Goal: Task Accomplishment & Management: Manage account settings

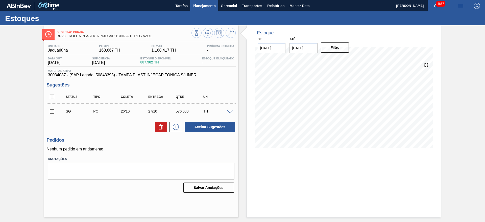
click at [202, 7] on span "Planejamento" at bounding box center [204, 6] width 23 height 6
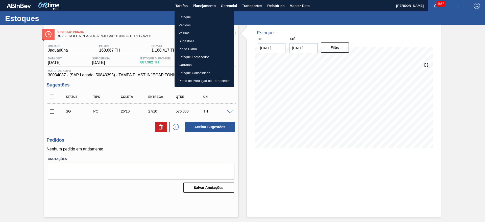
click at [200, 15] on li "Estoque" at bounding box center [204, 17] width 59 height 8
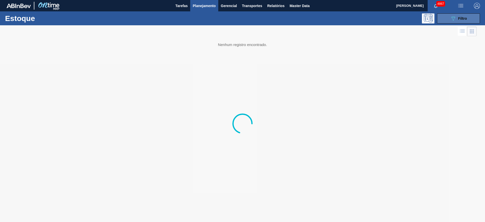
click at [449, 19] on button "089F7B8B-B2A5-4AFE-B5C0-19BA573D28AC Filtro" at bounding box center [458, 18] width 43 height 10
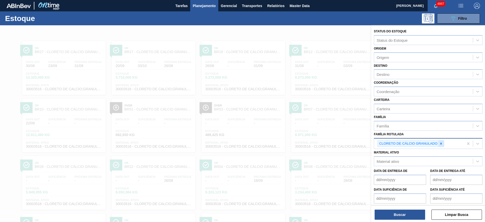
click at [442, 143] on icon at bounding box center [441, 144] width 4 height 4
click at [410, 161] on div "Material ativo" at bounding box center [423, 159] width 99 height 7
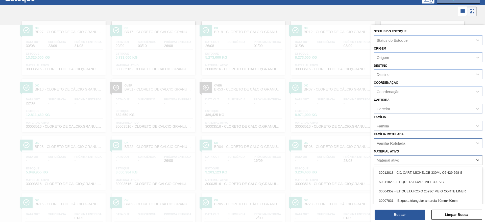
scroll to position [23, 0]
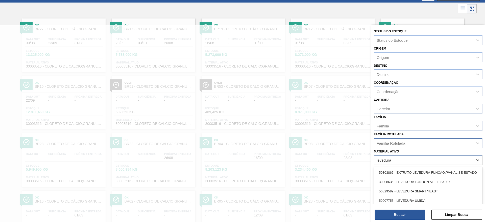
type ativo "levedura v"
click at [405, 182] on div "20000372 - LEVEDURA VIVA BOMBONA 40L" at bounding box center [428, 181] width 109 height 9
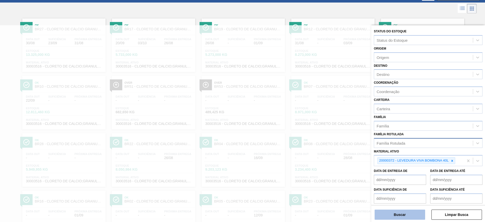
click at [403, 217] on button "Buscar" at bounding box center [400, 214] width 51 height 10
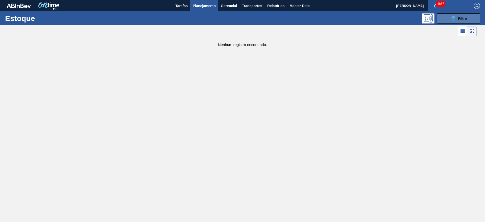
click at [442, 16] on button "089F7B8B-B2A5-4AFE-B5C0-19BA573D28AC Filtro" at bounding box center [458, 18] width 43 height 10
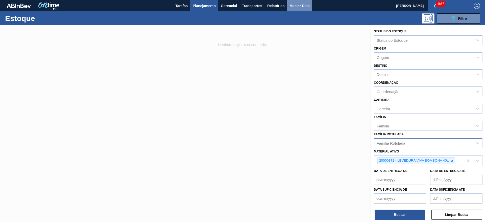
click at [309, 6] on span "Master Data" at bounding box center [299, 6] width 20 height 6
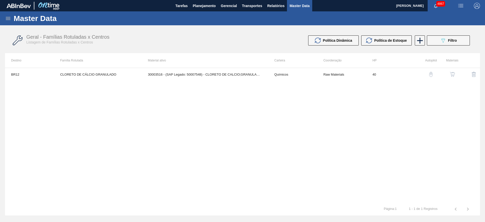
click at [9, 19] on icon at bounding box center [8, 18] width 6 height 6
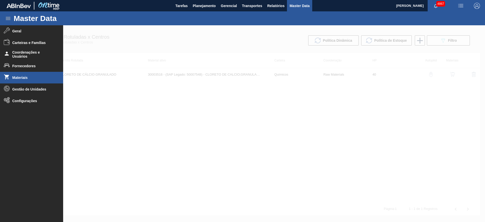
click at [37, 77] on span "Materiais" at bounding box center [33, 78] width 42 height 4
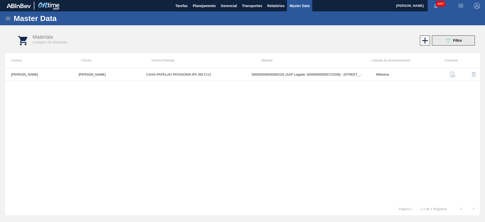
click at [446, 40] on icon "089F7B8B-B2A5-4AFE-B5C0-19BA573D28AC" at bounding box center [448, 40] width 6 height 6
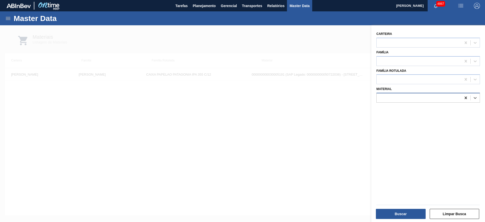
click at [461, 98] on div at bounding box center [465, 97] width 9 height 9
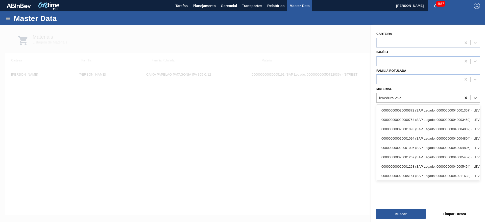
type input "levedura viva b"
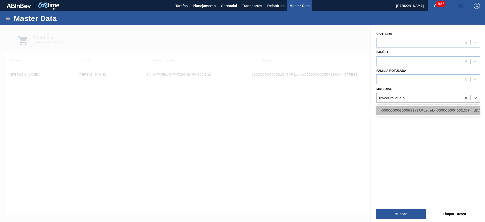
click at [446, 106] on div "000000000020000372 (SAP Legado: 000000000040001357) - LEVEDURA VIVA BOMBONA 40L" at bounding box center [428, 110] width 104 height 9
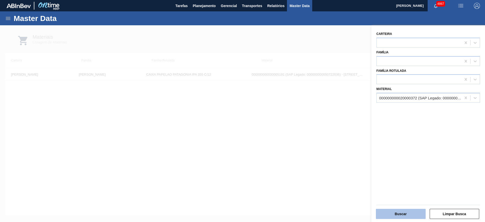
click at [385, 211] on button "Buscar" at bounding box center [401, 214] width 50 height 10
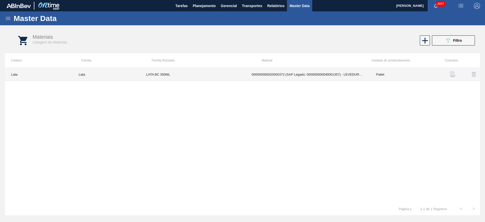
click at [407, 71] on td "Pallet" at bounding box center [403, 74] width 67 height 13
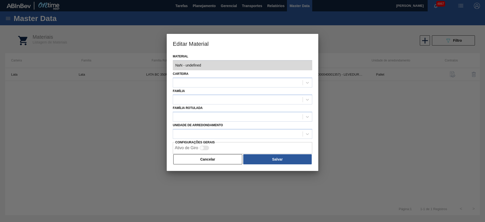
type input "20000372 - 000000000020000372 (SAP Legado: 000000000040001357) - LEVEDURA VIVA …"
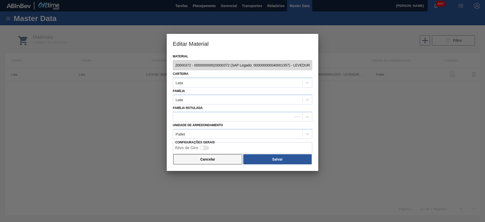
click at [207, 160] on button "Cancelar" at bounding box center [207, 159] width 69 height 10
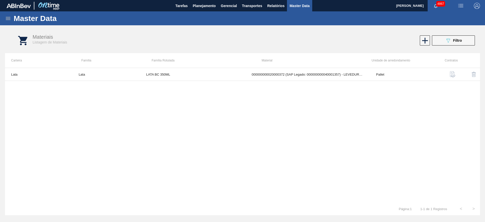
click at [454, 70] on button "button" at bounding box center [453, 74] width 12 height 12
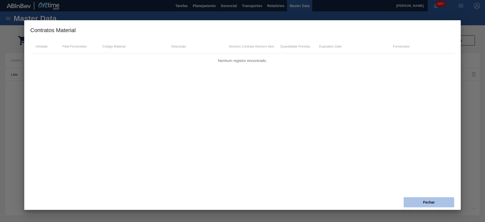
click at [417, 199] on button "Fechar" at bounding box center [429, 202] width 51 height 10
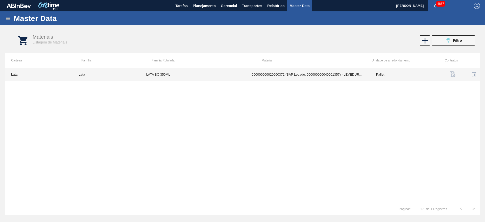
click at [300, 75] on td "000000000020000372 (SAP Legado: 000000000040001357) - LEVEDURA VIVA BOMBONA 40L" at bounding box center [308, 74] width 125 height 13
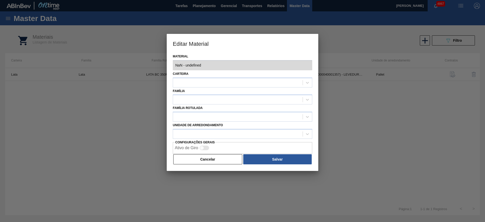
type input "20000372 - 000000000020000372 (SAP Legado: 000000000040001357) - LEVEDURA VIVA …"
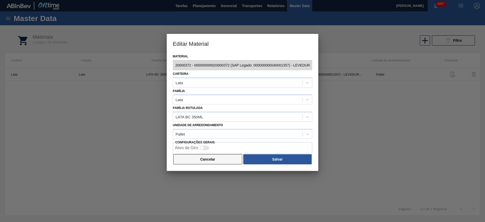
click at [211, 160] on button "Cancelar" at bounding box center [207, 159] width 69 height 10
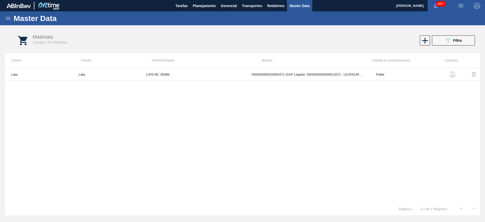
click at [7, 19] on icon at bounding box center [8, 18] width 5 height 3
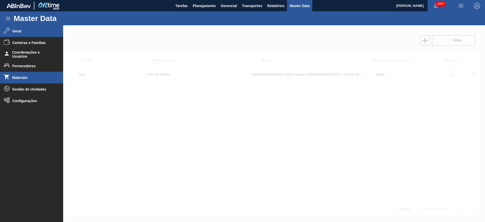
click at [31, 29] on span "Geral" at bounding box center [33, 31] width 42 height 4
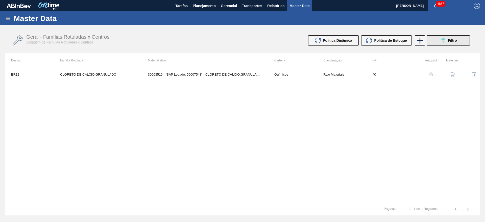
click at [446, 40] on icon "089F7B8B-B2A5-4AFE-B5C0-19BA573D28AC" at bounding box center [443, 40] width 6 height 6
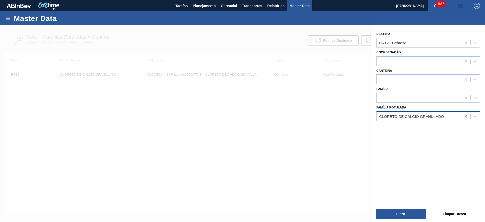
click at [464, 115] on icon at bounding box center [465, 116] width 5 height 5
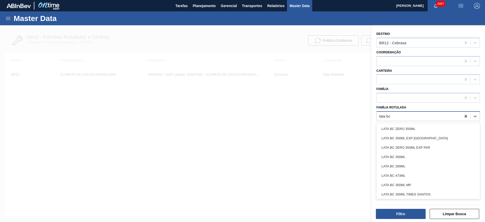
type Rotulada "lata bc"
click at [430, 159] on div "LATA BC 350ML" at bounding box center [428, 156] width 104 height 9
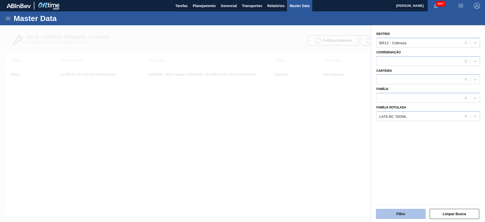
click at [409, 211] on button "Filtro" at bounding box center [401, 214] width 50 height 10
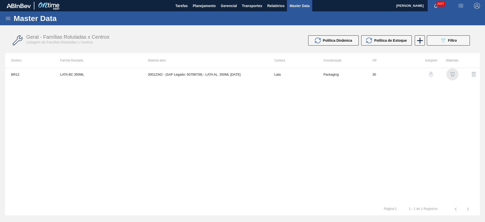
click at [451, 75] on img "button" at bounding box center [452, 74] width 5 height 5
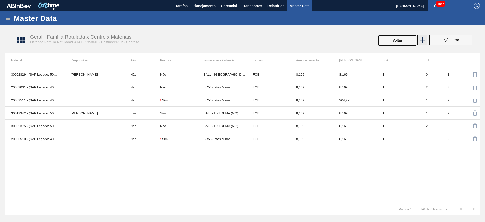
click at [422, 41] on icon at bounding box center [423, 40] width 6 height 6
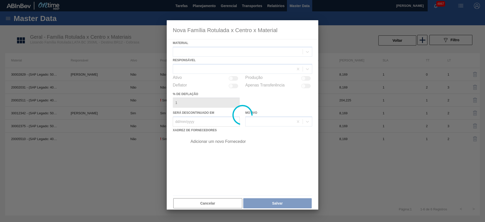
click at [233, 54] on div at bounding box center [243, 114] width 152 height 189
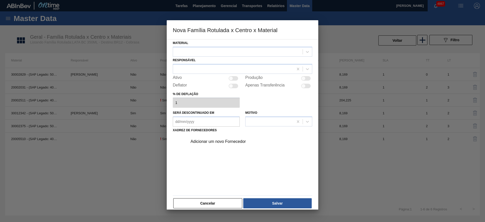
click at [233, 54] on div at bounding box center [238, 51] width 130 height 7
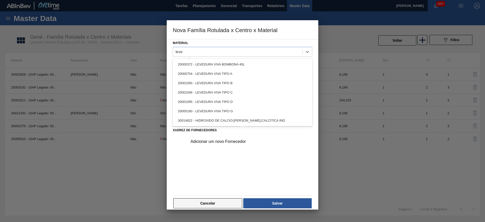
type input "leve"
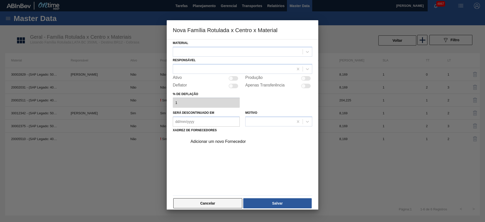
click at [224, 202] on button "Cancelar" at bounding box center [207, 203] width 69 height 10
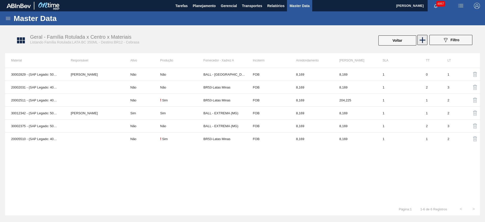
click at [423, 38] on icon at bounding box center [423, 40] width 10 height 10
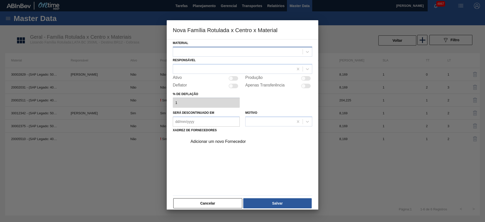
click at [206, 54] on div at bounding box center [238, 51] width 130 height 7
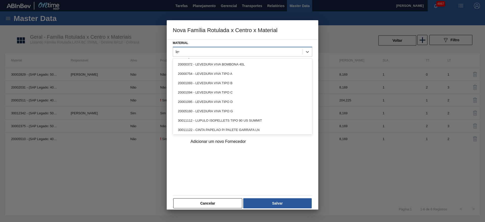
type input "leve"
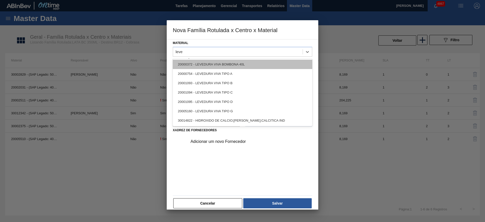
click at [211, 63] on div "20000372 - LEVEDURA VIVA BOMBONA 40L" at bounding box center [242, 64] width 139 height 9
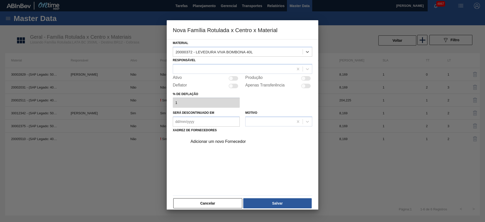
click at [219, 140] on div "Adicionar um novo Fornecedor" at bounding box center [239, 141] width 99 height 5
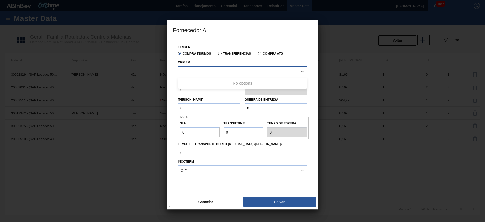
click at [217, 72] on div at bounding box center [237, 70] width 119 height 7
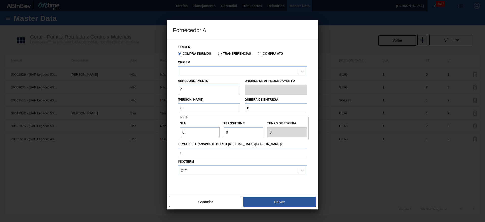
click at [224, 52] on label "Transferências" at bounding box center [234, 54] width 33 height 4
click at [217, 55] on input "Transferências" at bounding box center [217, 55] width 0 height 0
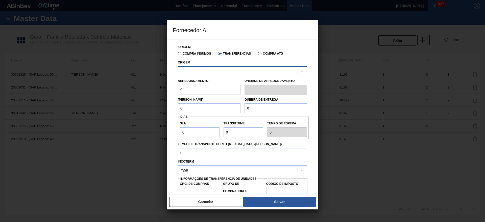
click at [223, 66] on div at bounding box center [242, 71] width 129 height 10
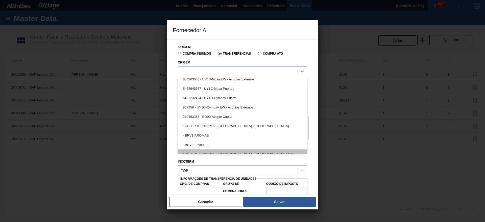
scroll to position [375, 0]
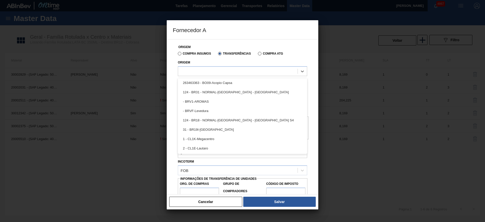
click at [190, 52] on label "Compra Insumos" at bounding box center [194, 54] width 33 height 4
click at [177, 55] on input "Compra Insumos" at bounding box center [177, 55] width 0 height 0
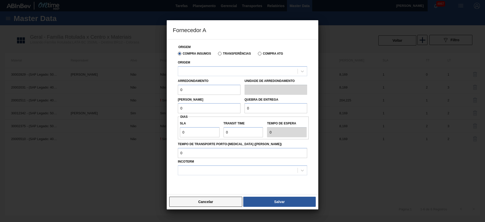
click at [222, 199] on button "Cancelar" at bounding box center [205, 202] width 73 height 10
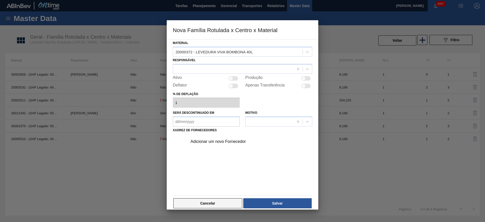
click at [223, 198] on button "Cancelar" at bounding box center [207, 203] width 69 height 10
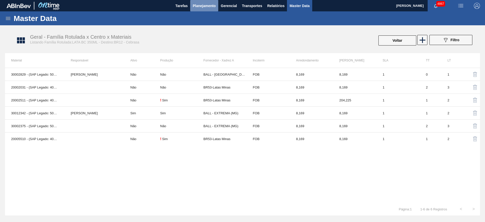
click at [213, 3] on span "Planejamento" at bounding box center [204, 6] width 23 height 6
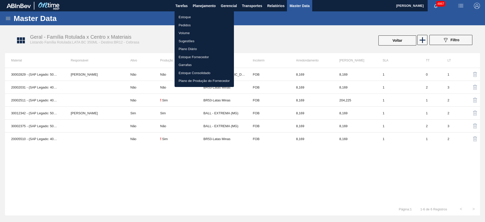
click at [196, 16] on li "Estoque" at bounding box center [204, 17] width 59 height 8
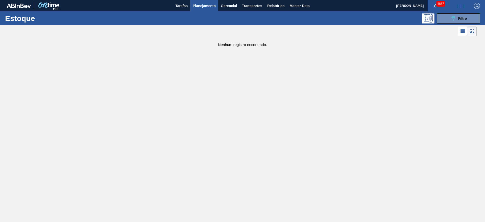
drag, startPoint x: 452, startPoint y: 17, endPoint x: 442, endPoint y: 44, distance: 29.7
click at [452, 17] on icon "089F7B8B-B2A5-4AFE-B5C0-19BA573D28AC" at bounding box center [453, 18] width 6 height 6
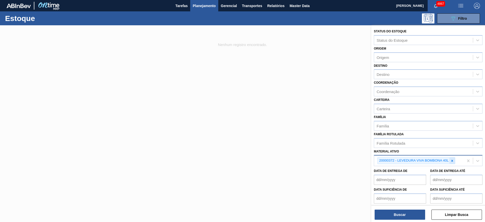
click at [453, 161] on icon at bounding box center [452, 161] width 4 height 4
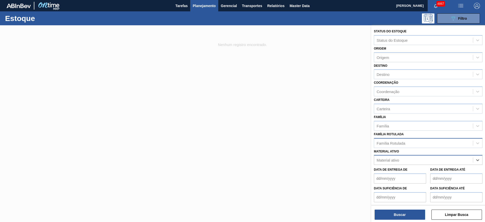
click at [428, 143] on div "Família Rotulada" at bounding box center [423, 142] width 99 height 7
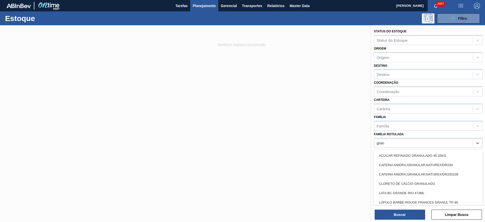
type Rotulada "granu"
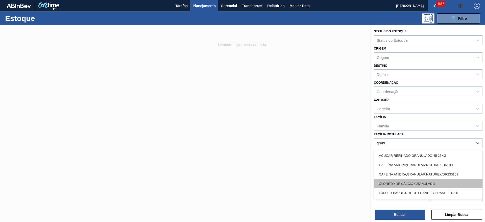
click at [424, 182] on div "CLORETO DE CÁLCIO GRANULADO" at bounding box center [428, 183] width 109 height 9
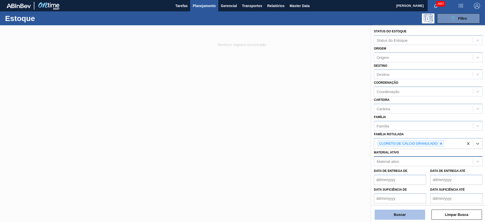
click at [412, 211] on button "Buscar" at bounding box center [400, 214] width 51 height 10
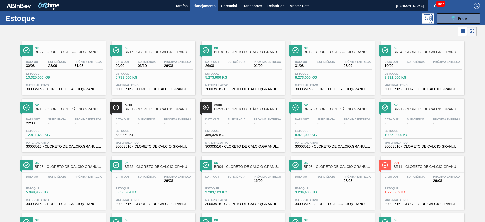
scroll to position [58, 0]
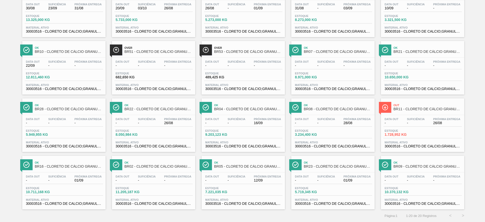
click at [417, 117] on div "Data out - Suficiência - Próxima Entrega 26/08 Estoque 1.728,952 KG Material at…" at bounding box center [422, 132] width 83 height 34
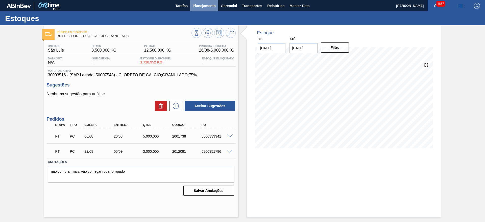
click at [205, 6] on span "Planejamento" at bounding box center [204, 6] width 23 height 6
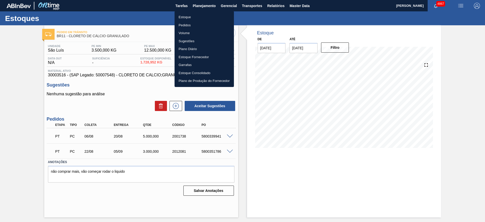
click at [198, 16] on li "Estoque" at bounding box center [204, 17] width 59 height 8
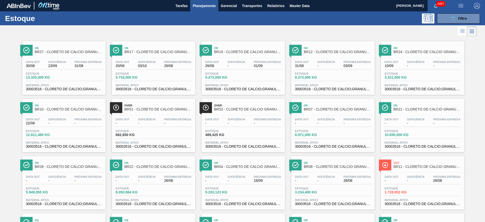
click at [326, 34] on div at bounding box center [238, 31] width 477 height 12
click at [460, 19] on span "Filtro" at bounding box center [462, 18] width 9 height 4
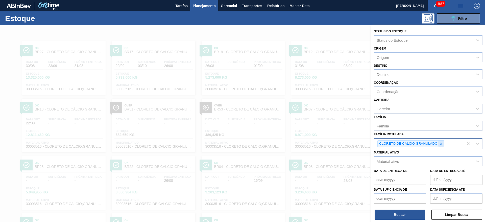
click at [439, 143] on icon at bounding box center [441, 144] width 4 height 4
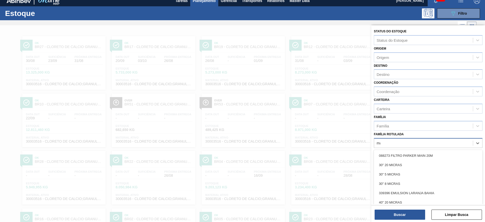
scroll to position [6, 0]
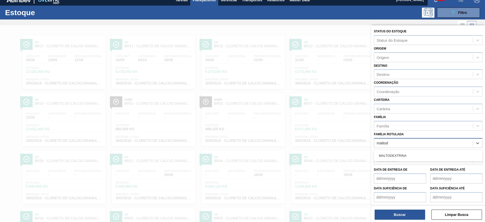
type Rotulada "maltode"
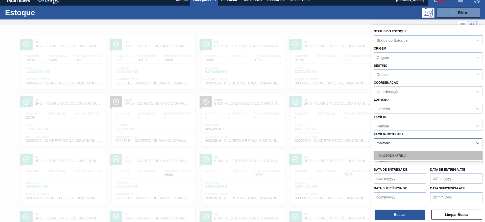
click at [431, 156] on div "MALTODEXTRINA" at bounding box center [428, 155] width 109 height 9
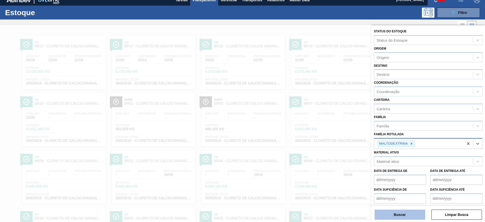
click at [403, 216] on button "Buscar" at bounding box center [400, 214] width 51 height 10
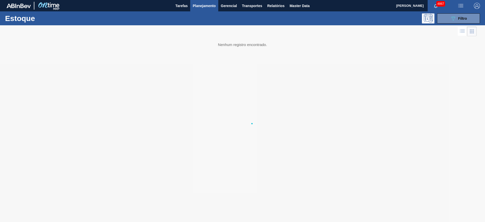
scroll to position [0, 0]
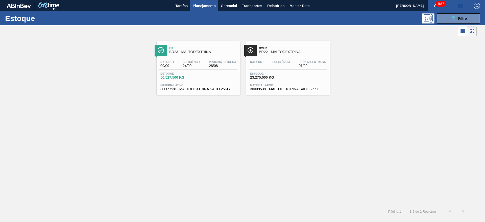
click at [184, 67] on span "24/09" at bounding box center [192, 66] width 18 height 4
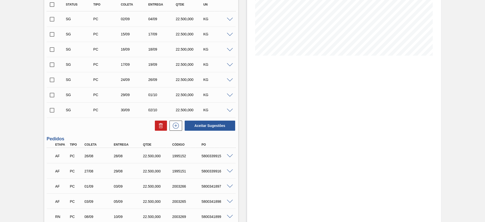
scroll to position [76, 0]
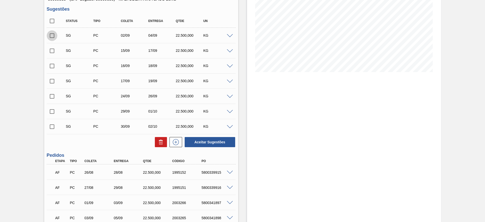
click at [51, 36] on input "checkbox" at bounding box center [52, 35] width 11 height 11
click at [159, 144] on icon at bounding box center [161, 142] width 6 height 6
checkbox input "false"
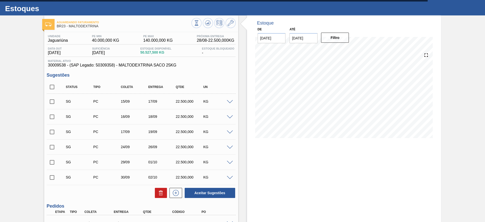
scroll to position [0, 0]
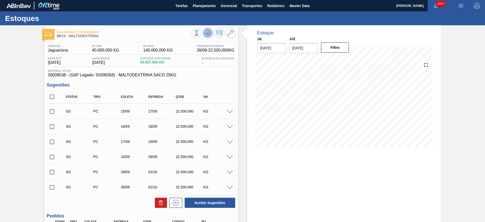
click at [209, 32] on icon at bounding box center [208, 33] width 6 height 6
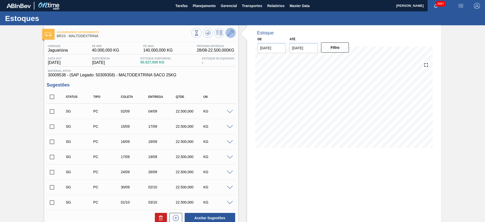
click at [228, 37] on button at bounding box center [231, 33] width 10 height 10
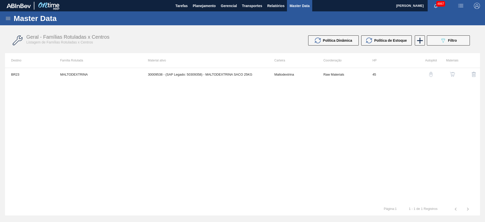
click at [239, 79] on td "30009538 - (SAP Legado: 50309358) - MALTODEXTRINA SACO 25KG" at bounding box center [205, 74] width 126 height 13
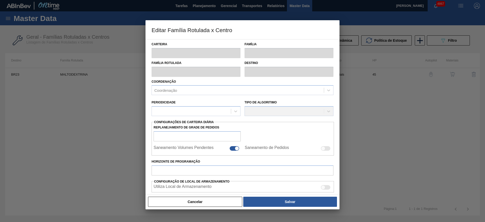
type input "Maltodextrina"
type input "MALTODEXTRINA"
type input "BR23 - Jaguariúna"
type input "45"
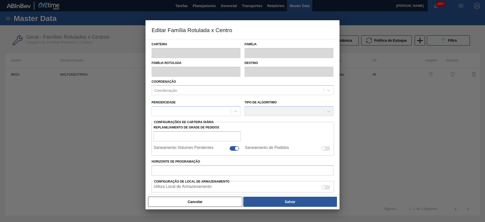
type input "40.000"
type input "140.000"
type input "40"
type input "80.000,000"
checkbox input "true"
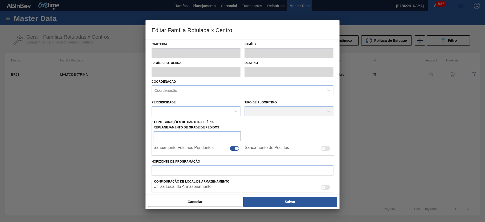
checkbox input "true"
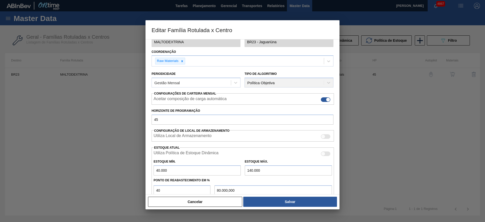
scroll to position [76, 0]
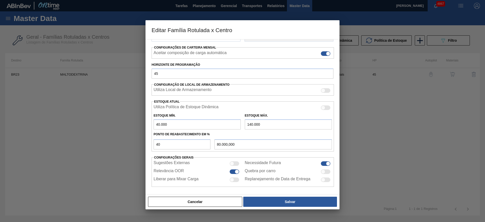
click at [249, 124] on input "140.000" at bounding box center [288, 124] width 87 height 10
type input "130.000"
type input "76.000,000"
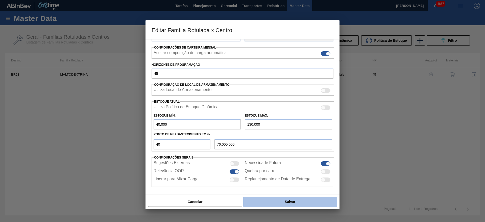
type input "130.000"
click at [296, 202] on button "Salvar" at bounding box center [290, 202] width 94 height 10
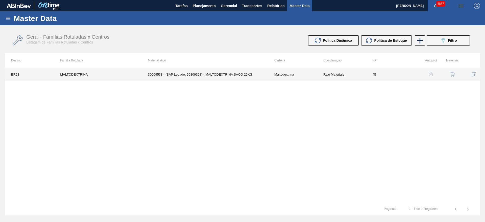
click at [135, 70] on td "MALTODEXTRINA" at bounding box center [98, 74] width 88 height 13
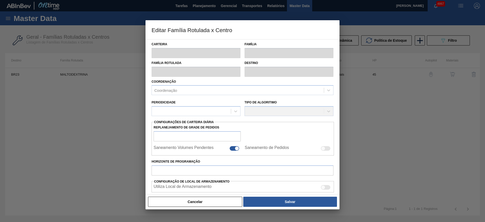
type input "Maltodextrina"
type input "MALTODEXTRINA"
type input "BR23 - Jaguariúna"
type input "45"
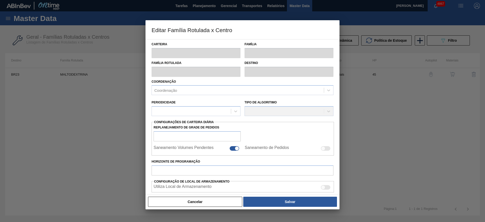
type input "40.000"
type input "130.000"
type input "40"
type input "76.000,000"
checkbox input "true"
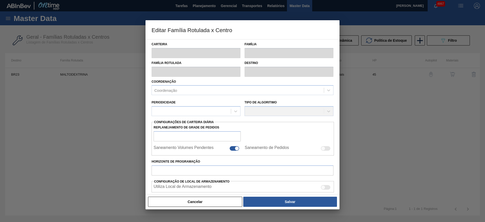
checkbox input "true"
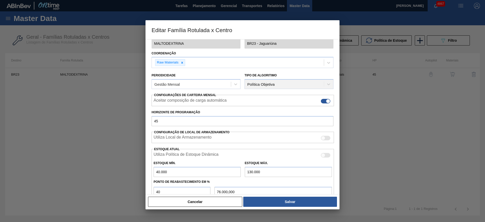
scroll to position [38, 0]
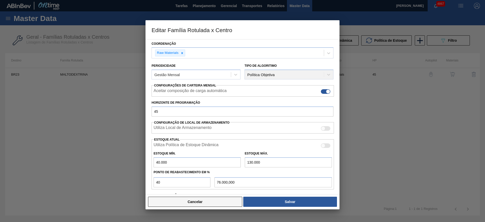
click at [187, 201] on button "Cancelar" at bounding box center [195, 202] width 94 height 10
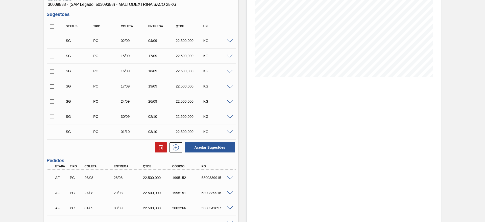
scroll to position [52, 0]
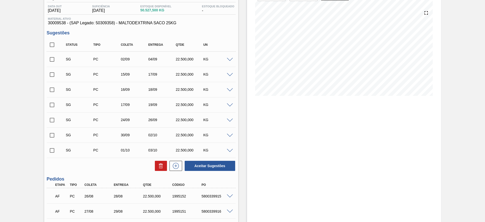
click at [51, 59] on input "checkbox" at bounding box center [52, 59] width 11 height 11
click at [195, 162] on button "Aceitar Sugestões" at bounding box center [210, 166] width 51 height 10
checkbox input "false"
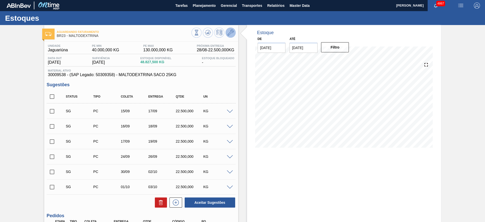
scroll to position [0, 0]
click at [208, 34] on icon at bounding box center [207, 33] width 3 height 2
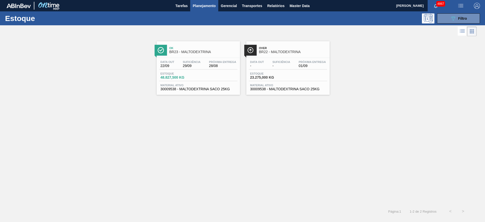
click at [281, 69] on div "Data out - Suficiência - Próxima Entrega 01/09" at bounding box center [288, 64] width 78 height 9
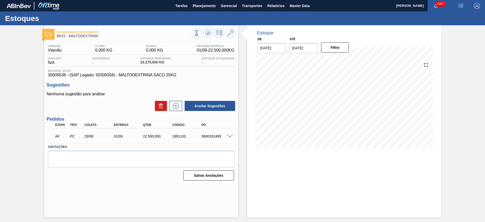
click at [232, 135] on span at bounding box center [230, 136] width 6 height 4
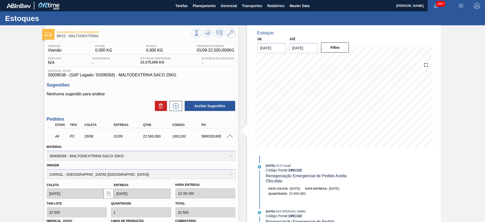
scroll to position [85, 0]
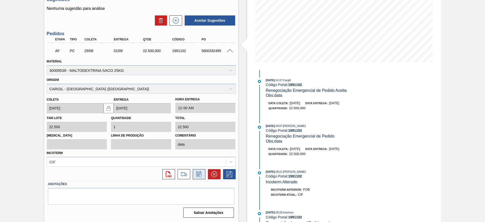
click at [202, 174] on icon at bounding box center [199, 174] width 8 height 6
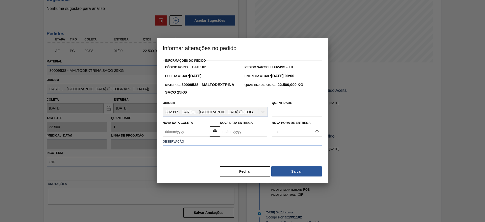
click at [234, 133] on Entrega1991102 "Nova Data Entrega" at bounding box center [243, 132] width 47 height 10
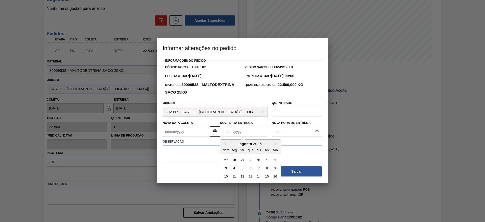
click at [197, 133] on Coleta1991102 "Nova Data Coleta" at bounding box center [186, 132] width 47 height 10
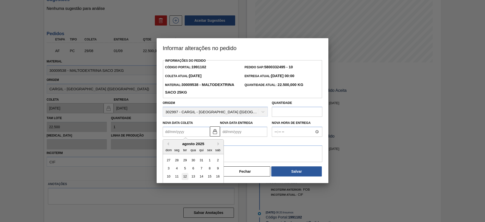
click at [184, 179] on div "12" at bounding box center [185, 176] width 7 height 7
type Coleta1991102 "12/08/2025"
type Entrega1991102 "15/08/2025"
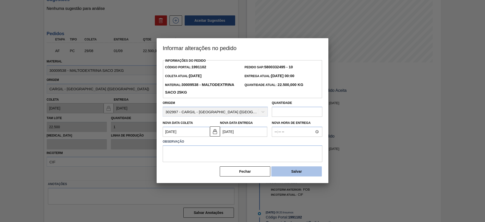
click at [316, 173] on button "Salvar" at bounding box center [296, 171] width 51 height 10
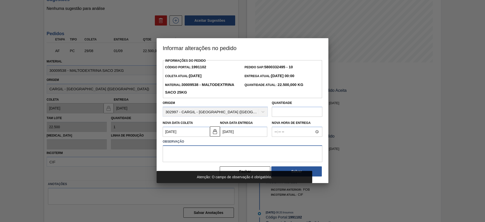
click at [200, 153] on textarea at bounding box center [243, 153] width 160 height 17
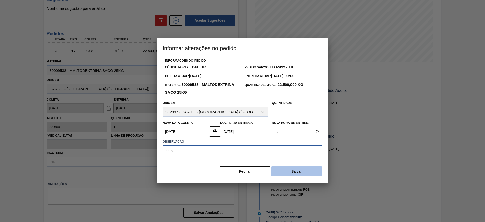
type textarea "data"
click at [294, 171] on button "Salvar" at bounding box center [296, 171] width 51 height 10
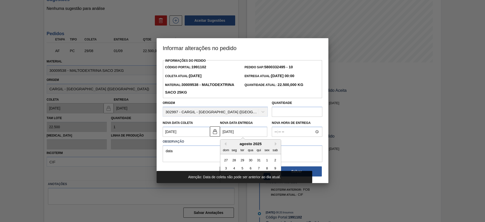
click at [259, 132] on Entrega1991102 "15/08/2025" at bounding box center [243, 132] width 47 height 10
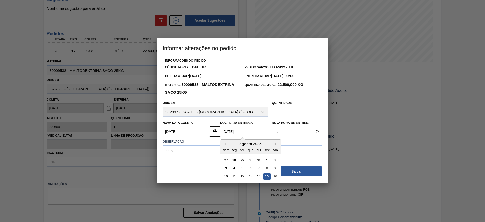
click at [275, 145] on button "Next Month" at bounding box center [277, 144] width 4 height 4
click at [235, 177] on div "15" at bounding box center [234, 176] width 7 height 7
type Coleta1991102 "12/09/2025"
type Entrega1991102 "15/09/2025"
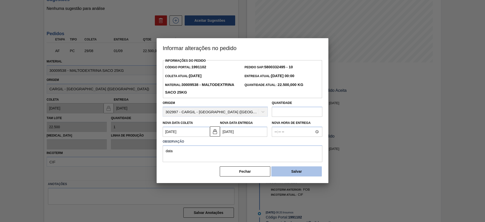
click at [288, 174] on button "Salvar" at bounding box center [296, 171] width 51 height 10
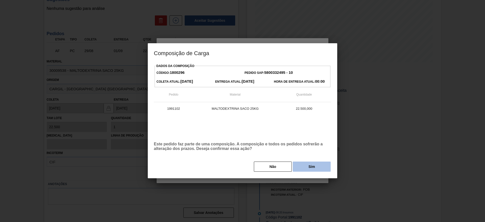
click at [299, 167] on button "Sim" at bounding box center [312, 166] width 38 height 10
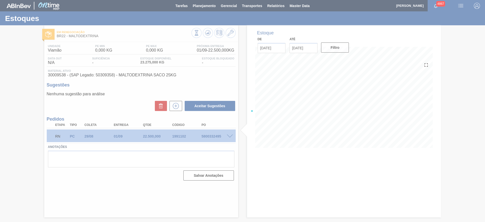
scroll to position [0, 0]
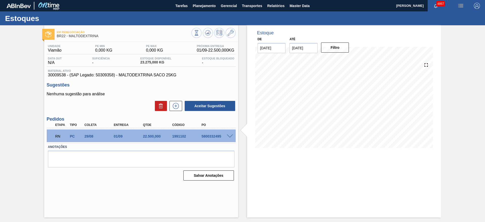
click at [231, 135] on span at bounding box center [230, 136] width 6 height 4
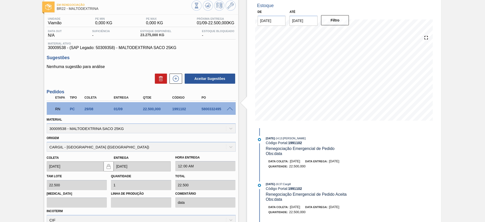
scroll to position [38, 0]
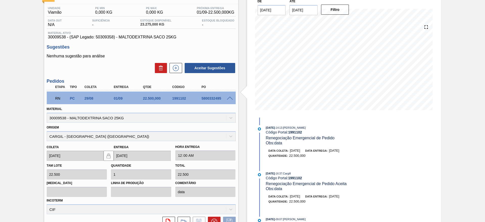
click at [165, 210] on div "Incoterm CIF" at bounding box center [141, 205] width 189 height 17
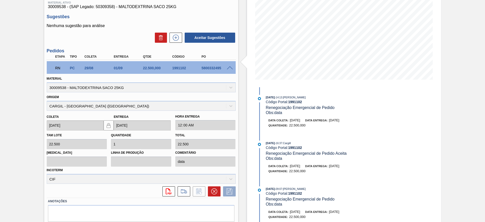
scroll to position [85, 0]
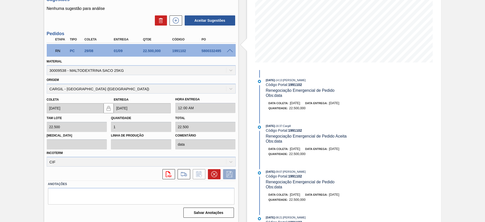
click at [226, 162] on div "Incoterm CIF" at bounding box center [141, 157] width 189 height 17
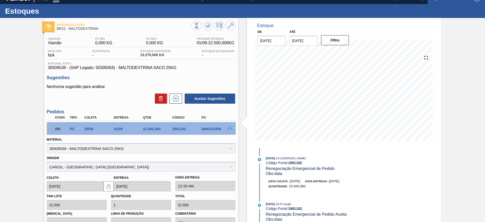
scroll to position [0, 0]
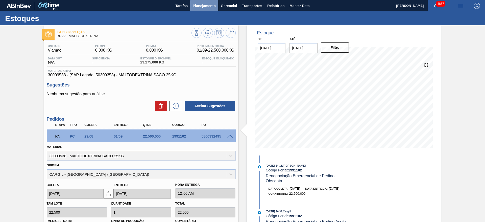
click at [199, 8] on span "Planejamento" at bounding box center [204, 6] width 23 height 6
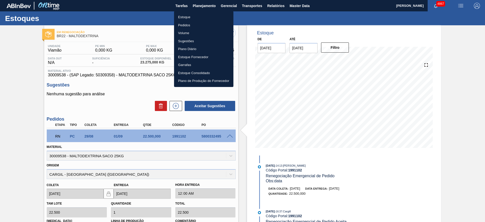
click at [193, 17] on li "Estoque" at bounding box center [203, 17] width 59 height 8
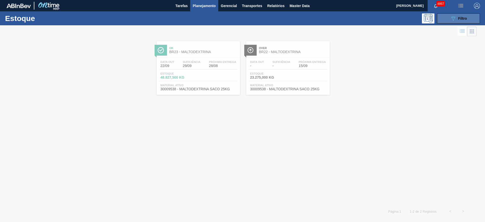
click at [455, 19] on icon "089F7B8B-B2A5-4AFE-B5C0-19BA573D28AC" at bounding box center [453, 18] width 6 height 6
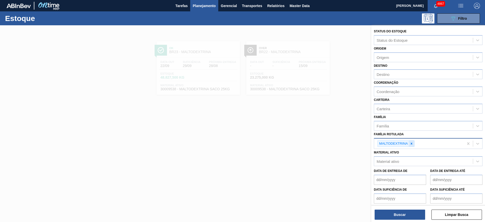
click at [412, 144] on icon at bounding box center [411, 143] width 2 height 2
click at [208, 1] on button "Planejamento" at bounding box center [204, 5] width 28 height 11
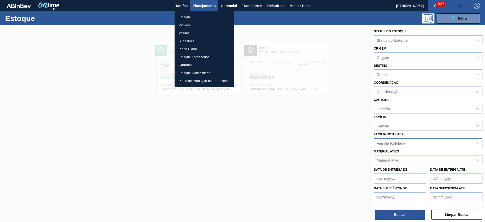
click at [192, 25] on li "Pedidos" at bounding box center [204, 25] width 59 height 8
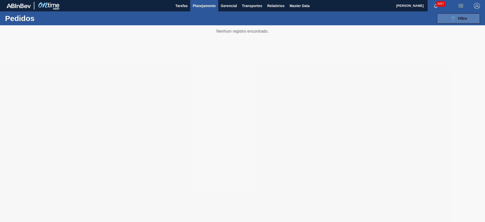
click at [474, 18] on button "089F7B8B-B2A5-4AFE-B5C0-19BA573D28AC Filtro" at bounding box center [458, 18] width 43 height 10
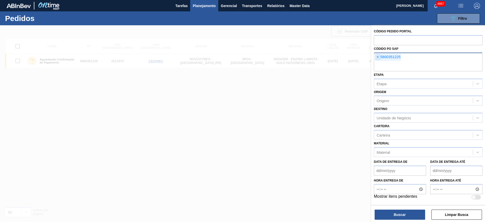
click at [378, 58] on span "×" at bounding box center [377, 57] width 5 height 6
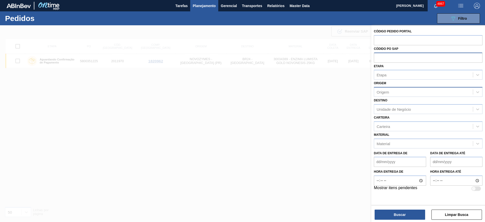
click at [392, 91] on div "Origem" at bounding box center [423, 91] width 99 height 7
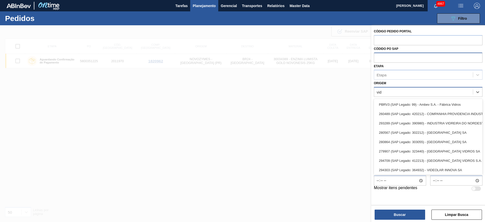
type input "vidr"
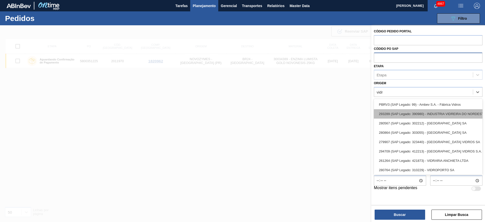
scroll to position [7, 0]
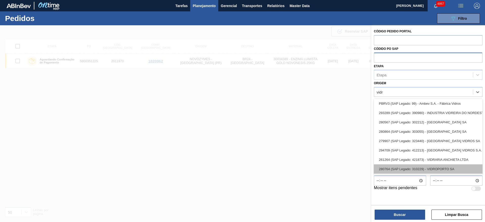
click at [432, 164] on div "280764 (SAP Legado: 310229) - VIDROPORTO SA" at bounding box center [428, 168] width 109 height 9
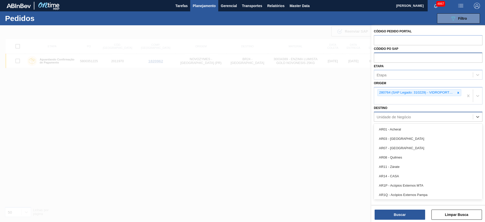
click at [393, 119] on div "Unidade de Negócio" at bounding box center [423, 116] width 99 height 7
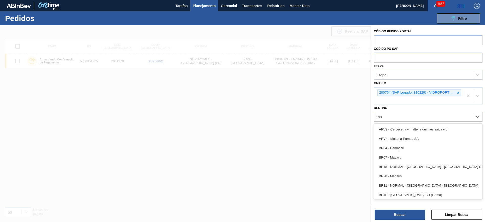
type input "mac"
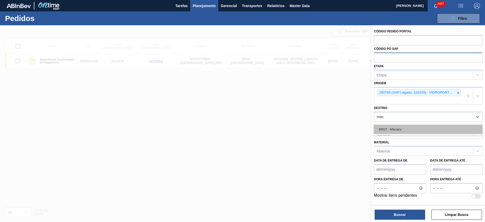
click at [396, 131] on div "BR07 - Macacu" at bounding box center [428, 129] width 109 height 9
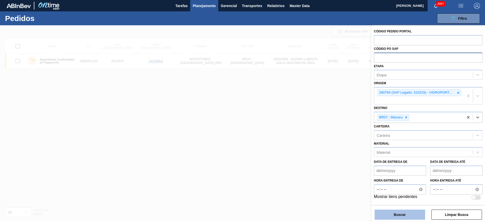
click at [409, 212] on button "Buscar" at bounding box center [400, 214] width 51 height 10
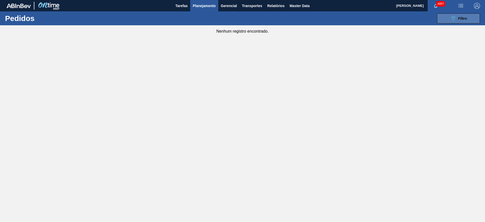
click at [445, 16] on button "089F7B8B-B2A5-4AFE-B5C0-19BA573D28AC Filtro" at bounding box center [458, 18] width 43 height 10
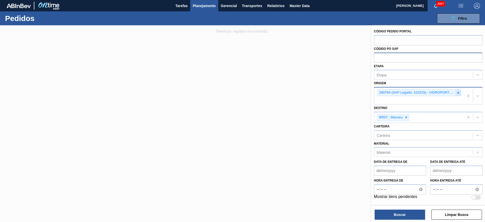
click at [459, 90] on div at bounding box center [458, 92] width 6 height 6
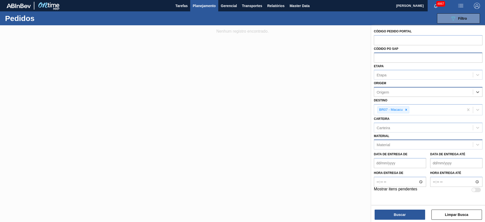
click at [403, 145] on div "Material" at bounding box center [423, 144] width 99 height 7
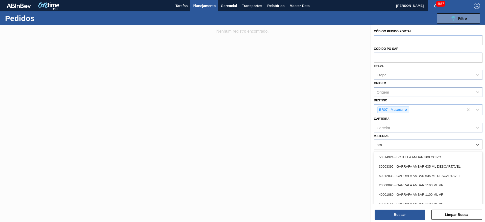
type input "a"
type input "740"
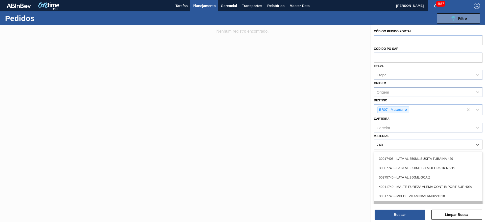
scroll to position [530, 0]
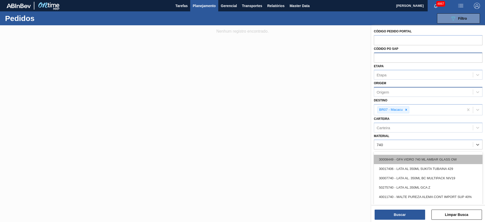
click at [440, 161] on div "30008449 - GFA VIDRO 740 ML AMBAR GLASS OW" at bounding box center [428, 159] width 109 height 9
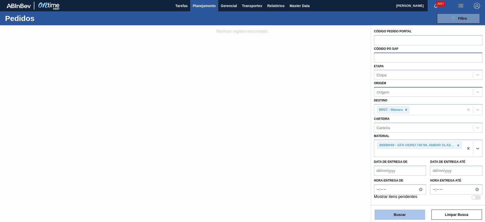
click at [405, 209] on button "Buscar" at bounding box center [400, 214] width 51 height 10
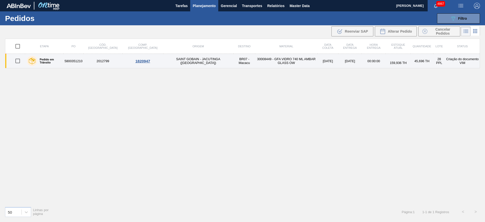
click at [255, 64] on td "30008449 - GFA VIDRO 740 ML AMBAR GLASS OW" at bounding box center [286, 61] width 62 height 14
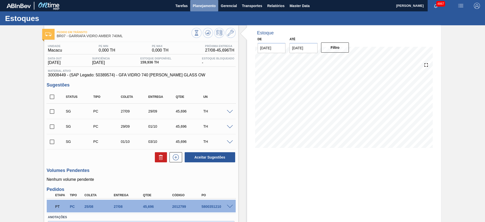
click at [209, 4] on span "Planejamento" at bounding box center [204, 6] width 23 height 6
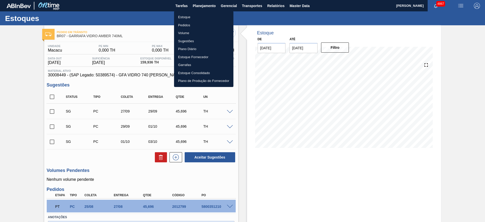
click at [197, 17] on li "Estoque" at bounding box center [203, 17] width 59 height 8
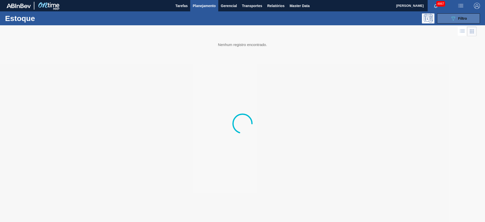
click at [443, 17] on button "089F7B8B-B2A5-4AFE-B5C0-19BA573D28AC Filtro" at bounding box center [458, 18] width 43 height 10
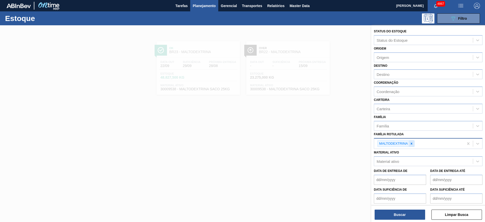
click at [412, 145] on div at bounding box center [412, 143] width 6 height 6
click at [411, 142] on icon at bounding box center [412, 144] width 4 height 4
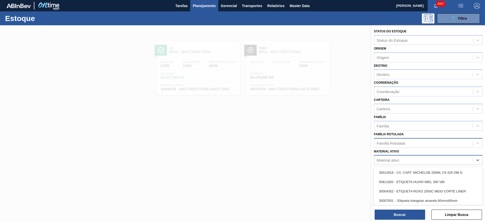
click at [410, 161] on div "Material ativo" at bounding box center [423, 159] width 99 height 7
type ativo "r"
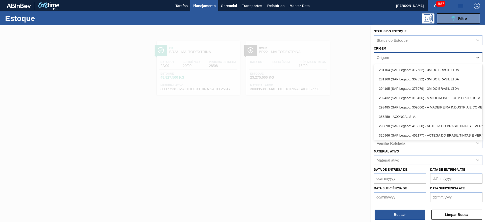
click at [444, 55] on div "Origem" at bounding box center [423, 57] width 99 height 7
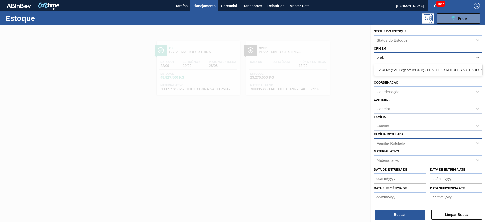
type input "prako"
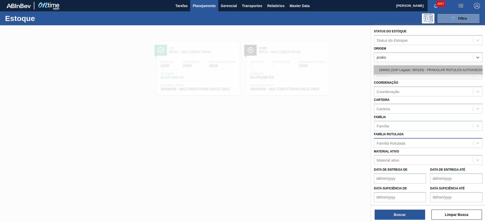
click at [428, 67] on div "294062 (SAP Legado: 393183) - PRAKOLAR ROTULOS AUTOADESIVOS LTDA" at bounding box center [428, 69] width 109 height 9
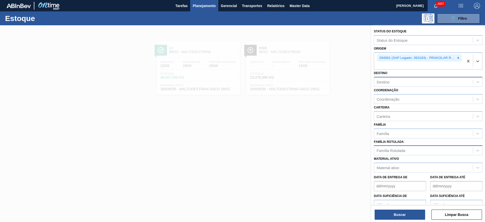
click at [402, 82] on div "Destino" at bounding box center [423, 81] width 99 height 7
type input "maca"
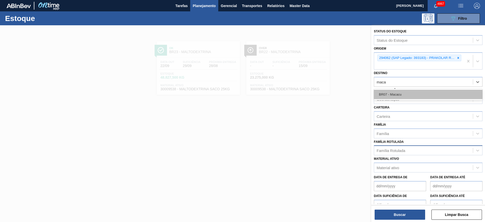
click at [399, 95] on div "BR07 - Macacu" at bounding box center [428, 94] width 109 height 9
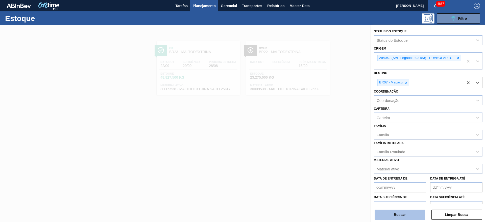
click at [414, 216] on button "Buscar" at bounding box center [400, 214] width 51 height 10
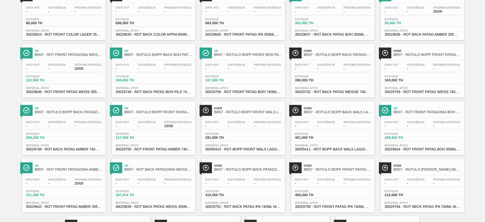
scroll to position [379, 0]
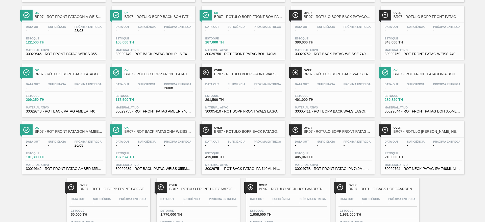
click at [75, 51] on span "Material ativo" at bounding box center [64, 50] width 76 height 3
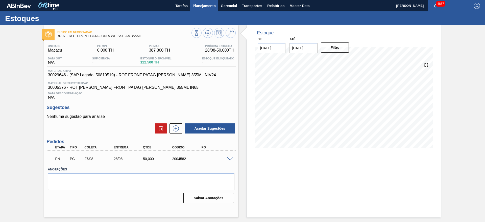
click at [197, 3] on span "Planejamento" at bounding box center [204, 6] width 23 height 6
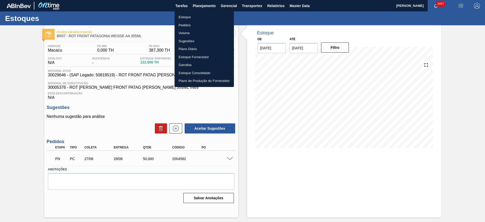
click at [197, 13] on li "Estoque" at bounding box center [204, 17] width 59 height 8
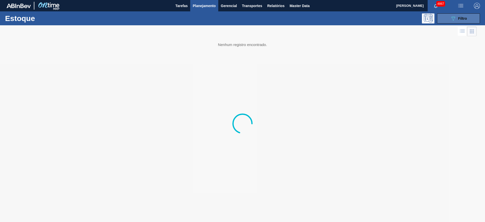
click at [465, 18] on span "Filtro" at bounding box center [462, 18] width 9 height 4
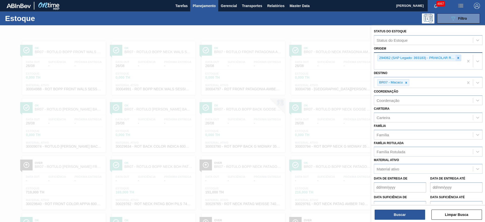
click at [456, 58] on icon at bounding box center [458, 58] width 4 height 4
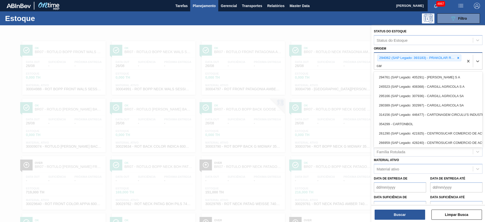
type input "carg"
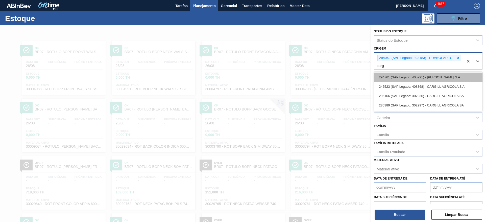
click at [449, 74] on div "294761 (SAP Legado: 405291) - CARGILL AGRICOLA S A" at bounding box center [428, 76] width 109 height 9
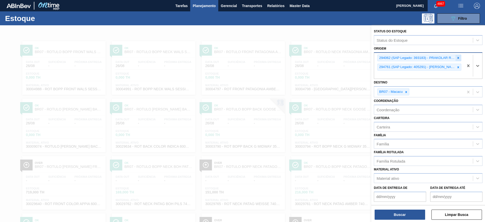
click at [457, 60] on div at bounding box center [458, 58] width 6 height 6
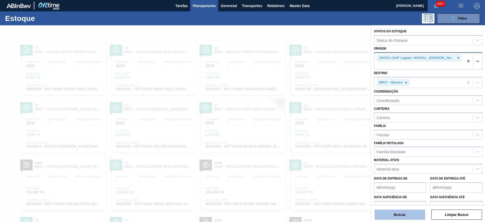
click at [415, 216] on button "Buscar" at bounding box center [400, 214] width 51 height 10
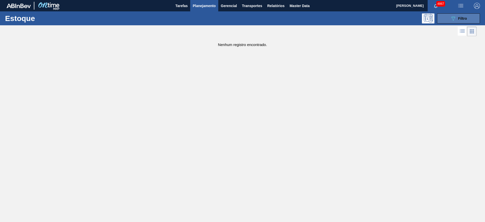
click at [449, 17] on button "089F7B8B-B2A5-4AFE-B5C0-19BA573D28AC Filtro" at bounding box center [458, 18] width 43 height 10
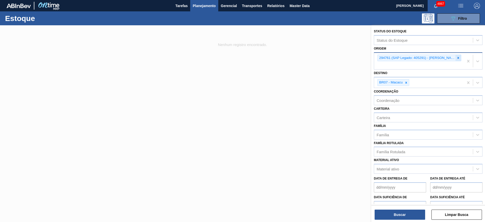
click at [456, 57] on icon at bounding box center [458, 58] width 4 height 4
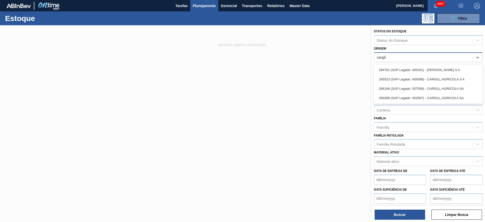
type input "cargill"
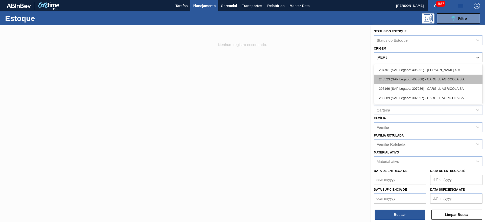
click at [439, 76] on div "245523 (SAP Legado: 408368) - CARGILL AGRICOLA S A" at bounding box center [428, 79] width 109 height 9
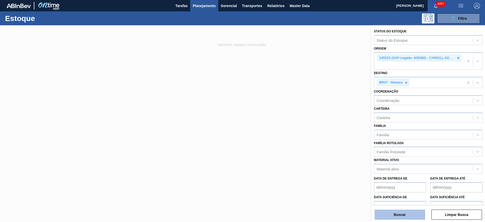
click at [421, 213] on button "Buscar" at bounding box center [400, 214] width 51 height 10
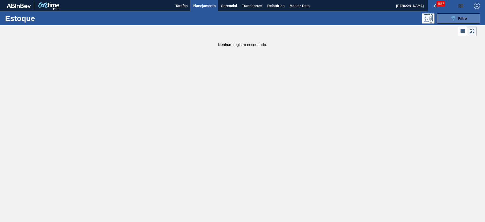
click at [470, 16] on button "089F7B8B-B2A5-4AFE-B5C0-19BA573D28AC Filtro" at bounding box center [458, 18] width 43 height 10
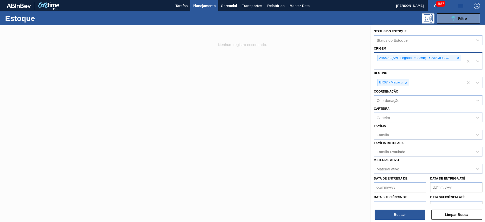
click at [436, 67] on div "245523 (SAP Legado: 408368) - CARGILL AGRICOLA S A" at bounding box center [419, 61] width 90 height 17
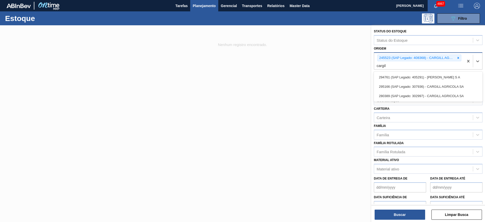
type input "cargill"
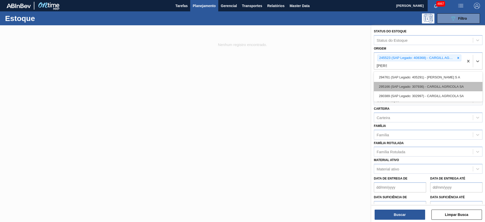
click at [422, 85] on div "295166 (SAP Legado: 307936) - CARGILL AGRICOLA SA" at bounding box center [428, 86] width 109 height 9
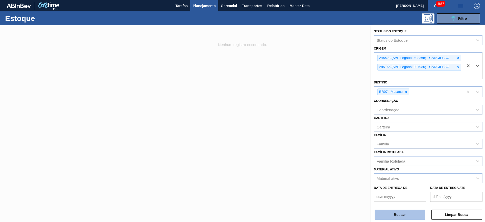
click at [410, 212] on button "Buscar" at bounding box center [400, 214] width 51 height 10
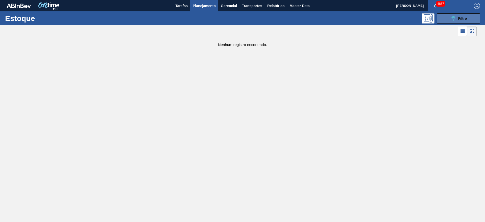
click at [467, 17] on span "Filtro" at bounding box center [462, 18] width 9 height 4
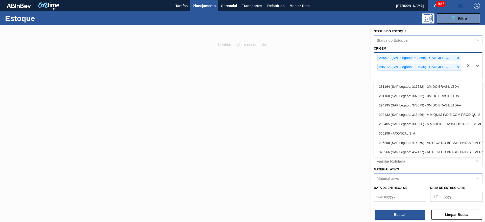
click at [433, 76] on div "245523 (SAP Legado: 408368) - CARGILL AGRICOLA S A 295166 (SAP Legado: 307936) …" at bounding box center [419, 66] width 90 height 26
type input "carg"
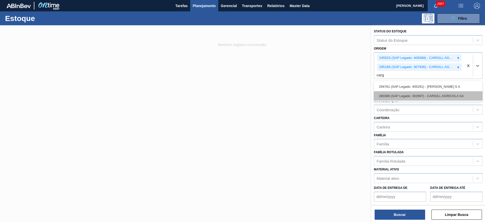
click at [425, 95] on div "280389 (SAP Legado: 302997) - CARGILL AGRICOLA SA" at bounding box center [428, 95] width 109 height 9
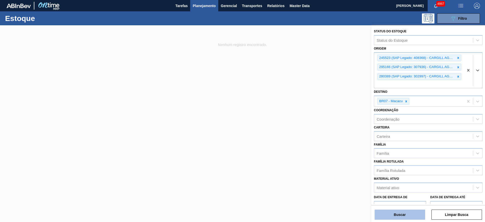
click at [403, 215] on button "Buscar" at bounding box center [400, 214] width 51 height 10
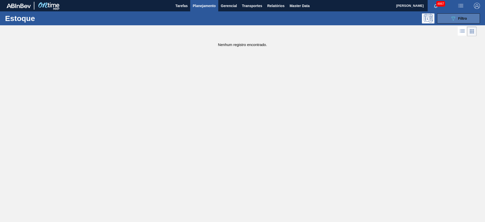
click at [457, 21] on div "089F7B8B-B2A5-4AFE-B5C0-19BA573D28AC Filtro" at bounding box center [458, 18] width 17 height 6
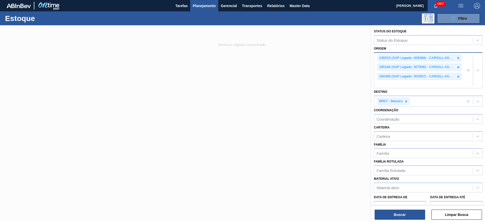
click at [401, 81] on div "245523 (SAP Legado: 408368) - CARGILL AGRICOLA S A 295166 (SAP Legado: 307936) …" at bounding box center [419, 70] width 90 height 35
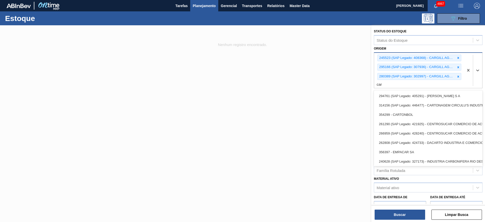
type input "carg"
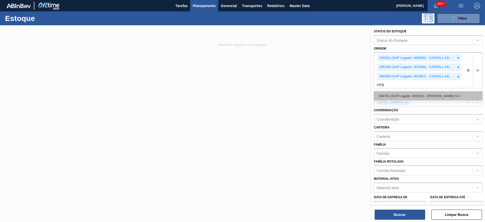
click at [436, 92] on div "294761 (SAP Legado: 405291) - CARGILL AGRICOLA S A" at bounding box center [428, 95] width 109 height 9
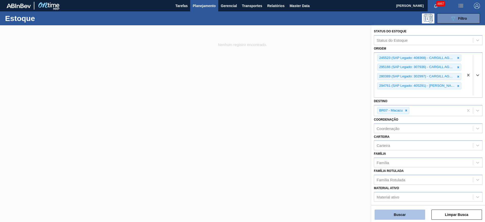
click at [394, 210] on button "Buscar" at bounding box center [400, 214] width 51 height 10
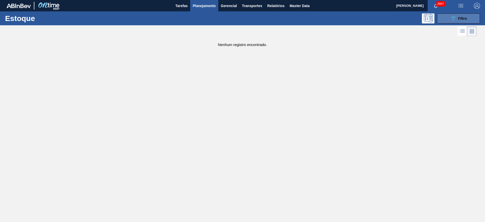
click at [472, 21] on button "089F7B8B-B2A5-4AFE-B5C0-19BA573D28AC Filtro" at bounding box center [458, 18] width 43 height 10
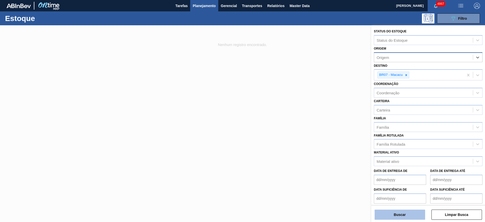
click at [386, 212] on button "Buscar" at bounding box center [400, 214] width 51 height 10
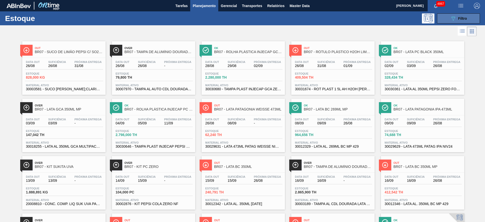
click at [450, 16] on icon "089F7B8B-B2A5-4AFE-B5C0-19BA573D28AC" at bounding box center [453, 18] width 6 height 6
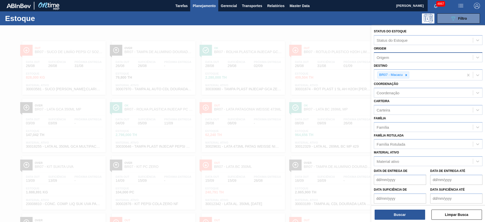
click at [309, 79] on div at bounding box center [242, 136] width 485 height 222
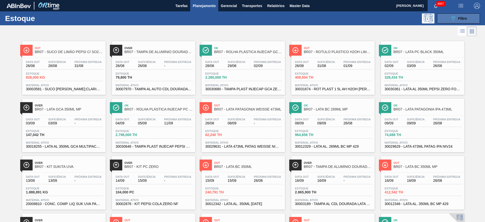
click at [445, 18] on button "089F7B8B-B2A5-4AFE-B5C0-19BA573D28AC Filtro" at bounding box center [458, 18] width 43 height 10
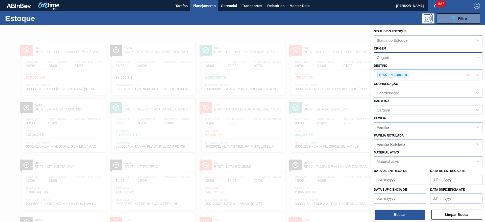
click at [413, 54] on div "Origem" at bounding box center [423, 57] width 99 height 7
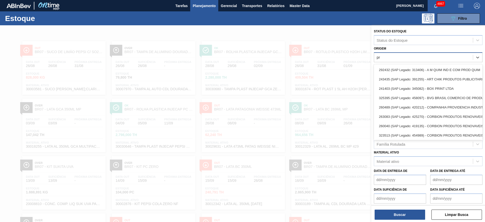
type input "pra"
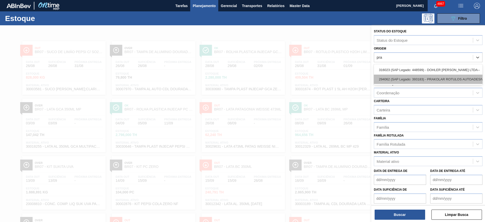
click at [433, 76] on div "294062 (SAP Legado: 393183) - PRAKOLAR ROTULOS AUTOADESIVOS LTDA" at bounding box center [428, 79] width 109 height 9
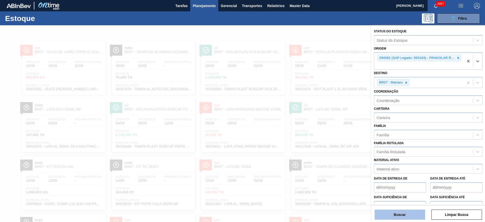
click at [382, 212] on button "Buscar" at bounding box center [400, 214] width 51 height 10
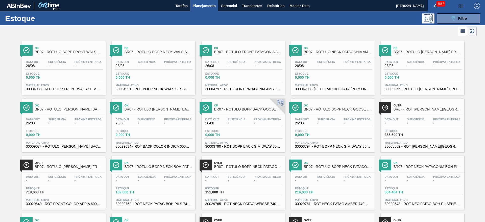
click at [65, 79] on div "Estoque 0,000 TH" at bounding box center [64, 76] width 78 height 9
click at [449, 17] on button "089F7B8B-B2A5-4AFE-B5C0-19BA573D28AC Filtro" at bounding box center [458, 18] width 43 height 10
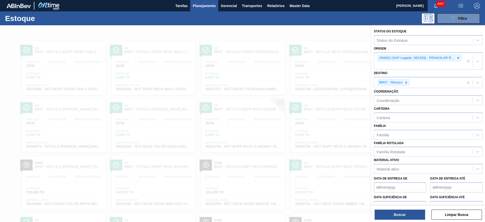
click at [191, 3] on button "Planejamento" at bounding box center [204, 5] width 28 height 11
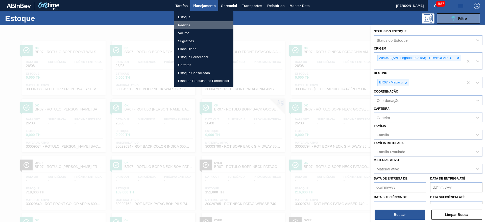
click at [195, 24] on li "Pedidos" at bounding box center [203, 25] width 59 height 8
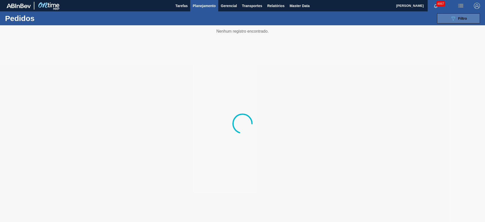
click at [458, 16] on div "089F7B8B-B2A5-4AFE-B5C0-19BA573D28AC Filtro" at bounding box center [458, 18] width 17 height 6
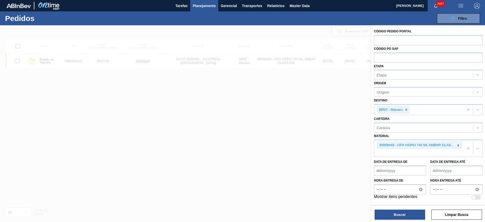
click at [319, 121] on div at bounding box center [242, 136] width 485 height 222
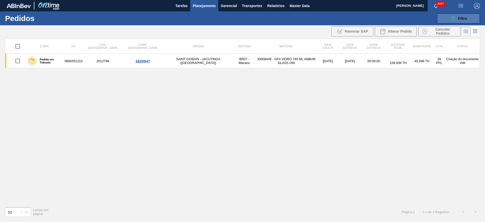
click at [443, 13] on button "089F7B8B-B2A5-4AFE-B5C0-19BA573D28AC Filtro" at bounding box center [458, 18] width 43 height 10
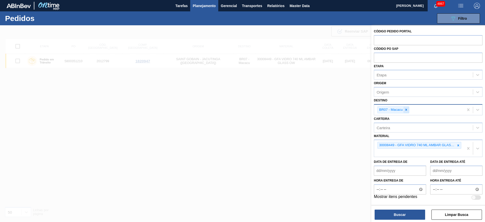
click at [408, 108] on icon at bounding box center [406, 110] width 4 height 4
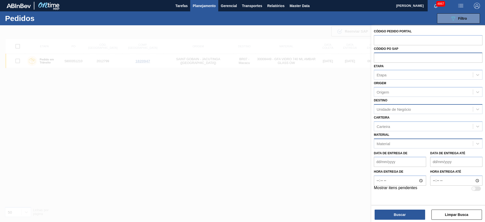
click at [407, 55] on input "text" at bounding box center [428, 58] width 109 height 10
paste input "text"
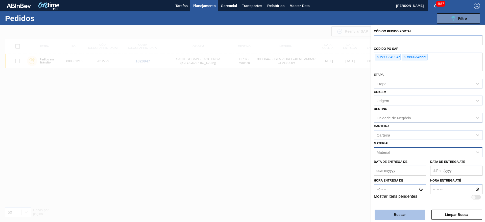
click at [409, 211] on button "Buscar" at bounding box center [400, 214] width 51 height 10
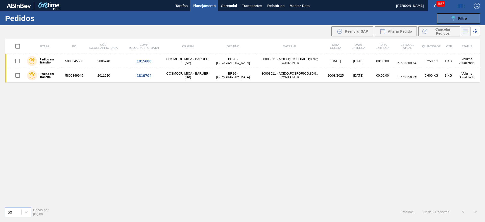
click at [446, 21] on button "089F7B8B-B2A5-4AFE-B5C0-19BA573D28AC Filtro" at bounding box center [458, 18] width 43 height 10
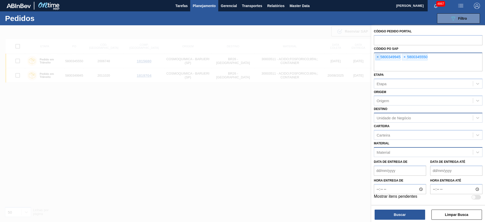
click at [377, 59] on span "×" at bounding box center [377, 57] width 5 height 6
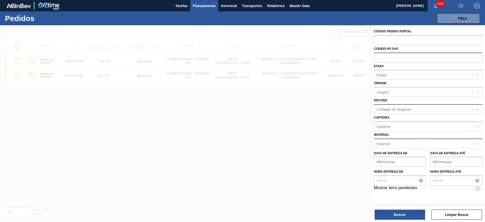
paste input "5800349949"
type input "5800349949"
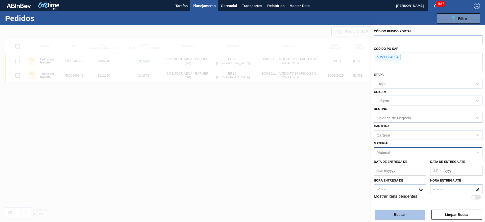
click at [415, 213] on button "Buscar" at bounding box center [400, 214] width 51 height 10
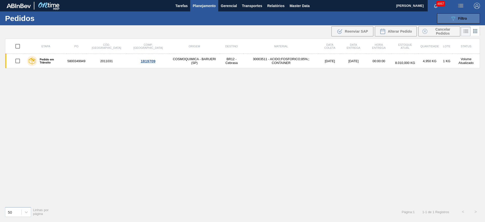
click at [445, 19] on button "089F7B8B-B2A5-4AFE-B5C0-19BA573D28AC Filtro" at bounding box center [458, 18] width 43 height 10
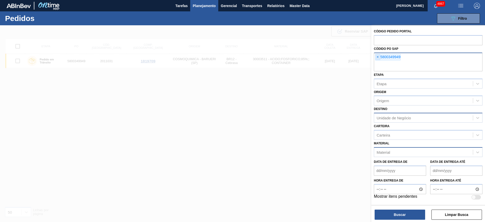
click at [377, 59] on span "×" at bounding box center [377, 57] width 5 height 6
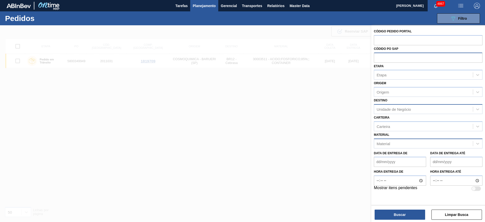
click at [275, 129] on div at bounding box center [242, 136] width 485 height 222
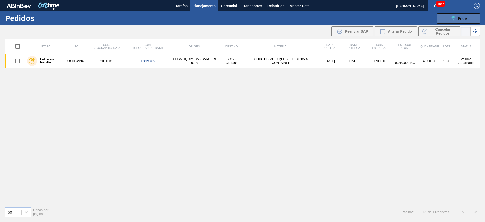
click at [460, 19] on span "Filtro" at bounding box center [462, 18] width 9 height 4
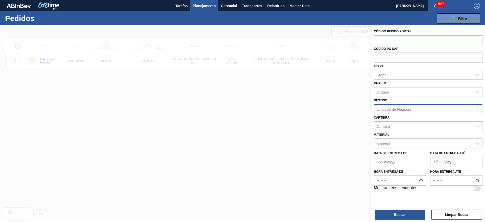
click at [392, 55] on input "text" at bounding box center [428, 58] width 109 height 10
paste input "text"
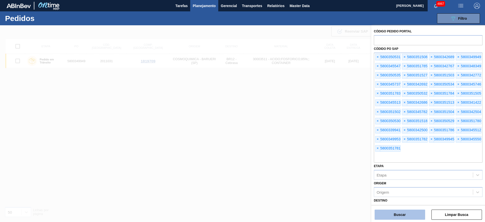
click at [404, 216] on button "Buscar" at bounding box center [400, 214] width 51 height 10
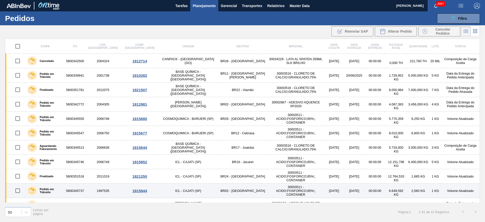
drag, startPoint x: 62, startPoint y: 177, endPoint x: 57, endPoint y: 191, distance: 15.0
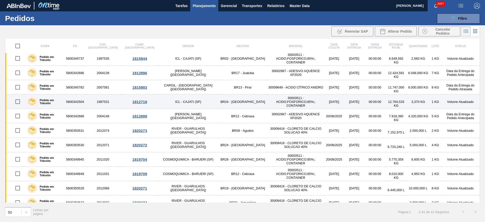
scroll to position [152, 0]
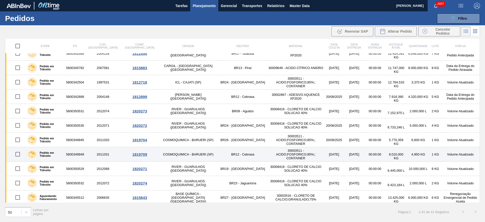
drag, startPoint x: 159, startPoint y: 169, endPoint x: 145, endPoint y: 152, distance: 21.7
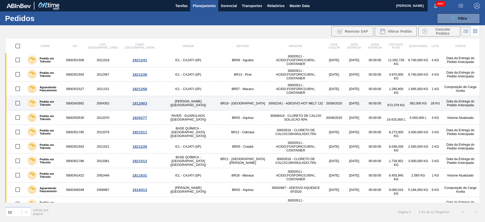
scroll to position [442, 0]
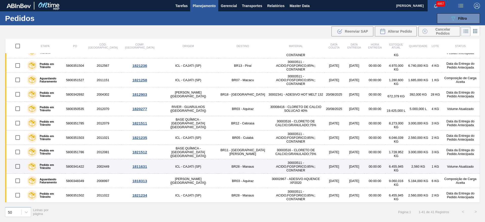
drag, startPoint x: 48, startPoint y: 158, endPoint x: 49, endPoint y: 164, distance: 6.4
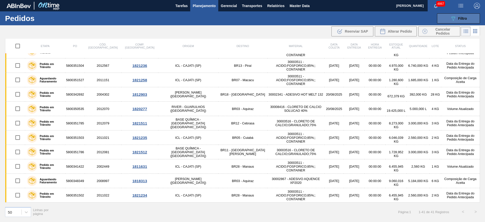
click at [476, 14] on div "089F7B8B-B2A5-4AFE-B5C0-19BA573D28AC Filtro Código Pedido Portal Códido PO SAP …" at bounding box center [282, 18] width 402 height 15
click at [477, 16] on button "089F7B8B-B2A5-4AFE-B5C0-19BA573D28AC Filtro" at bounding box center [458, 18] width 43 height 10
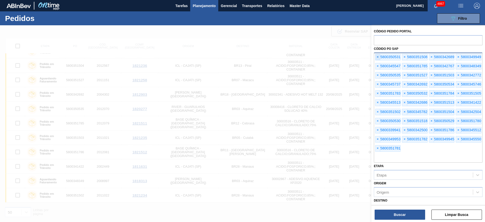
click at [377, 57] on span "×" at bounding box center [377, 57] width 5 height 6
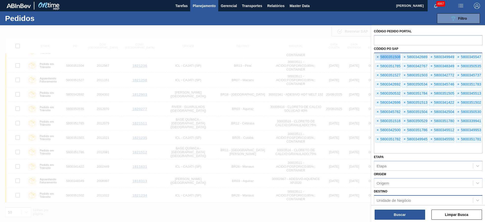
click at [377, 57] on span "×" at bounding box center [377, 57] width 5 height 6
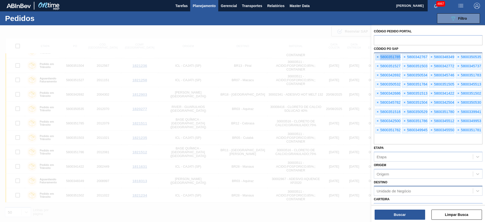
click at [377, 57] on span "×" at bounding box center [377, 57] width 5 height 6
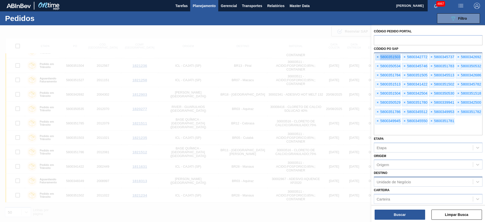
click at [377, 57] on span "×" at bounding box center [377, 57] width 5 height 6
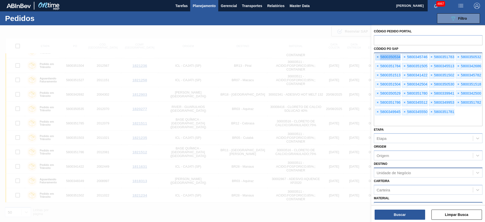
click at [377, 57] on span "×" at bounding box center [377, 57] width 5 height 6
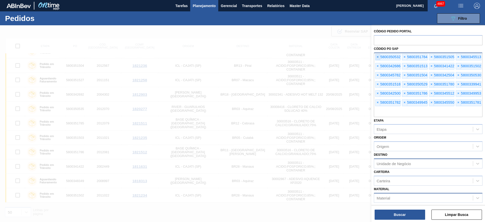
click at [377, 57] on span "×" at bounding box center [377, 57] width 5 height 6
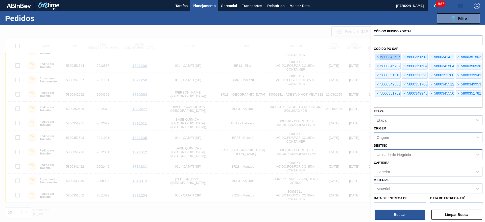
click at [377, 57] on span "×" at bounding box center [377, 57] width 5 height 6
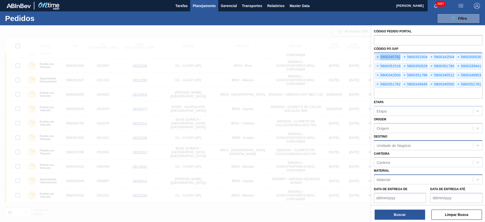
click at [377, 57] on span "×" at bounding box center [377, 57] width 5 height 6
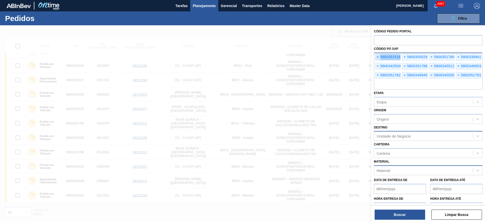
click at [377, 57] on span "×" at bounding box center [377, 57] width 5 height 6
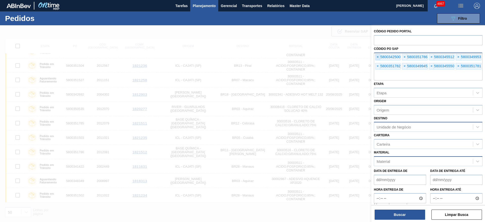
click at [377, 57] on span "×" at bounding box center [377, 57] width 5 height 6
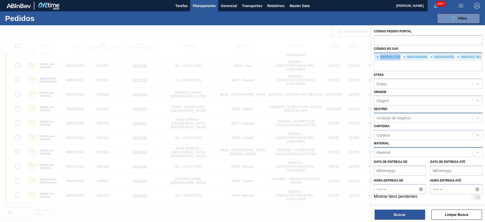
click at [377, 57] on span "×" at bounding box center [377, 57] width 5 height 6
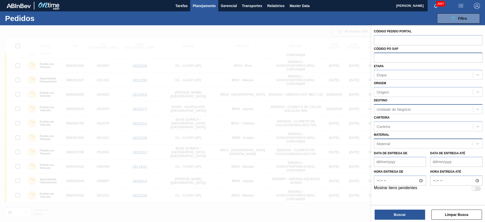
click at [384, 58] on input "text" at bounding box center [428, 58] width 109 height 10
paste input "5800350530"
type input "5800350530"
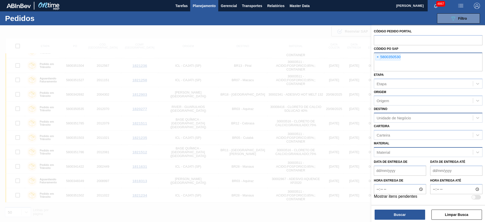
drag, startPoint x: 399, startPoint y: 210, endPoint x: 399, endPoint y: 206, distance: 4.6
click at [399, 210] on button "Buscar" at bounding box center [400, 214] width 51 height 10
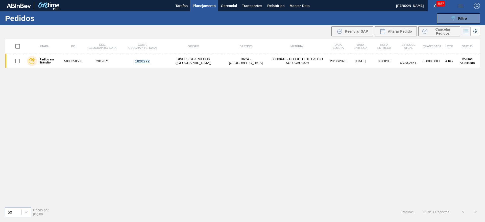
scroll to position [0, 0]
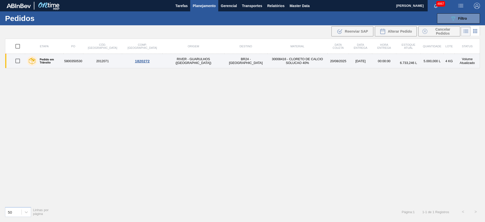
click at [224, 60] on td "BR24 - Ponta Grossa" at bounding box center [245, 61] width 43 height 14
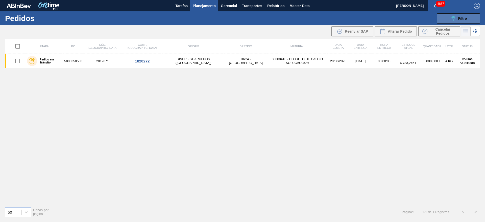
click at [447, 16] on button "089F7B8B-B2A5-4AFE-B5C0-19BA573D28AC Filtro" at bounding box center [458, 18] width 43 height 10
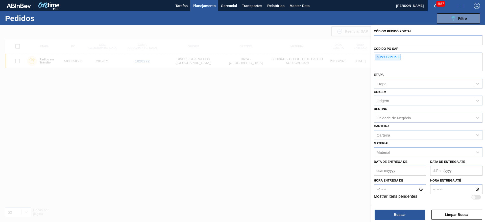
click at [378, 56] on span "×" at bounding box center [377, 57] width 5 height 6
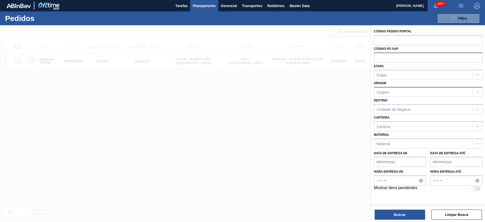
paste input "5800351518"
type input "5800351518"
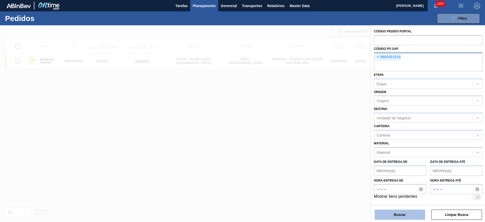
click at [400, 217] on button "Buscar" at bounding box center [400, 214] width 51 height 10
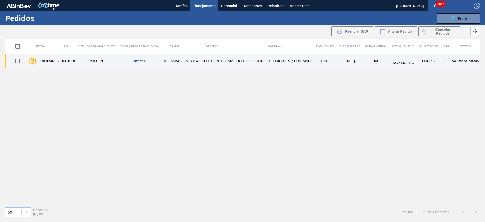
click at [242, 62] on td "30003511 - ACIDO;FOSFORICO;85%;; CONTAINER" at bounding box center [274, 61] width 79 height 14
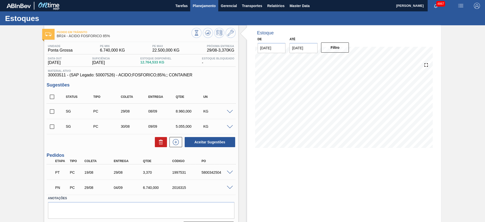
click at [204, 3] on span "Planejamento" at bounding box center [204, 6] width 23 height 6
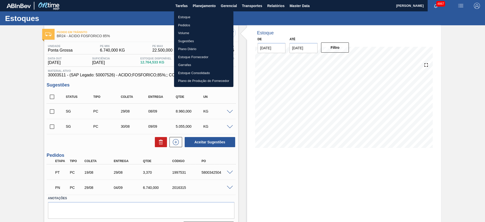
click at [184, 19] on li "Estoque" at bounding box center [203, 17] width 59 height 8
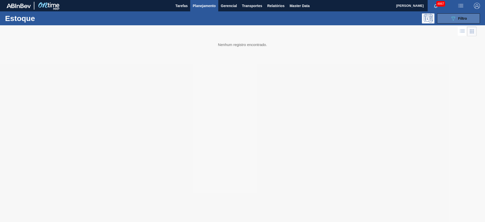
click at [454, 16] on icon "089F7B8B-B2A5-4AFE-B5C0-19BA573D28AC" at bounding box center [453, 18] width 6 height 6
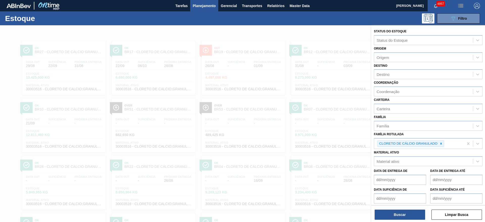
click at [442, 143] on icon at bounding box center [441, 144] width 4 height 4
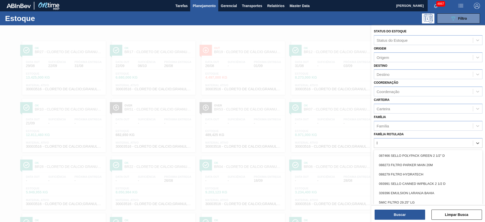
scroll to position [6, 0]
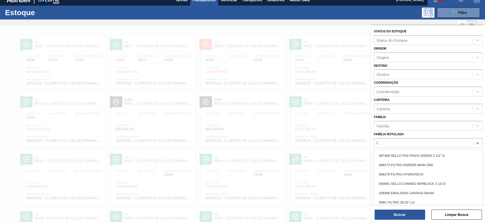
type Rotulada "lá"
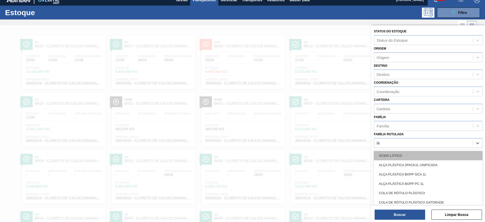
click at [431, 152] on div "ÁCIDO LÁTICO" at bounding box center [428, 155] width 109 height 9
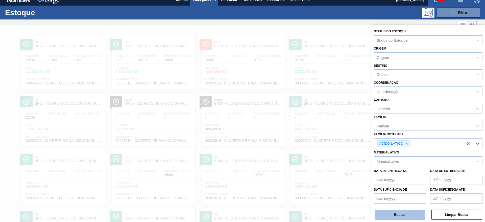
click at [399, 212] on button "Buscar" at bounding box center [400, 214] width 51 height 10
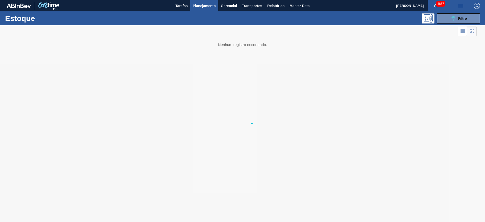
scroll to position [0, 0]
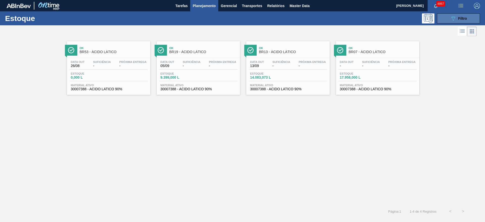
click at [457, 22] on button "089F7B8B-B2A5-4AFE-B5C0-19BA573D28AC Filtro" at bounding box center [458, 18] width 43 height 10
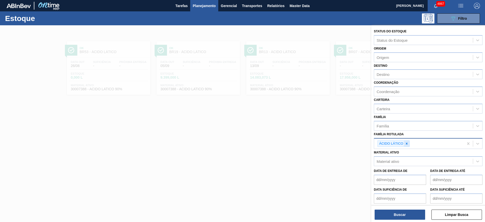
click at [406, 142] on icon at bounding box center [407, 144] width 4 height 4
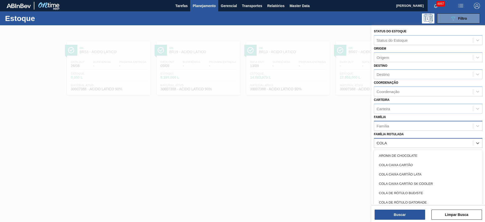
type Rotulada "COLA"
click at [402, 124] on div "Família" at bounding box center [423, 125] width 99 height 7
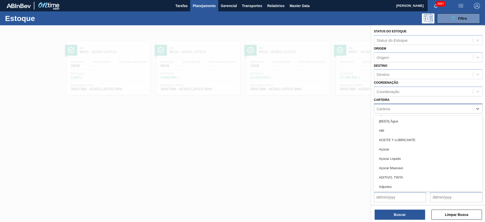
click at [387, 106] on div "Carteira" at bounding box center [423, 108] width 99 height 7
type input "COLA"
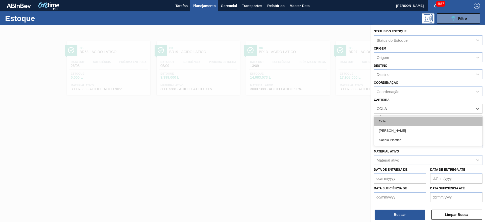
click at [384, 122] on div "Cola" at bounding box center [428, 120] width 109 height 9
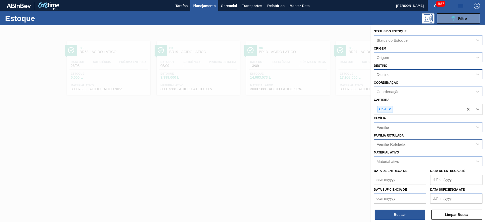
click at [395, 72] on div "Destino" at bounding box center [423, 74] width 99 height 7
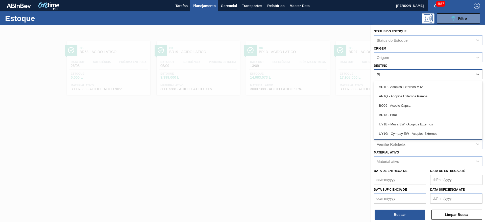
type input "PIR"
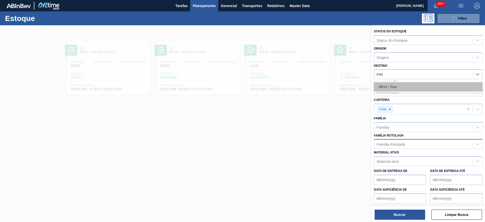
click at [391, 85] on div "BR13 - Piraí" at bounding box center [428, 86] width 109 height 9
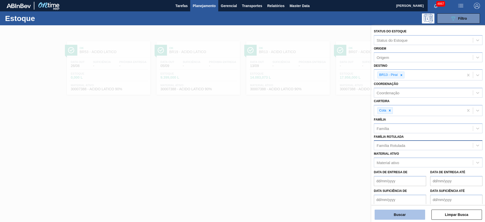
click at [403, 216] on button "Buscar" at bounding box center [400, 214] width 51 height 10
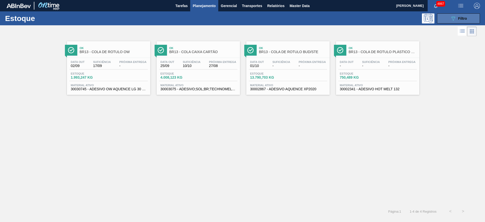
click at [450, 15] on icon "089F7B8B-B2A5-4AFE-B5C0-19BA573D28AC" at bounding box center [453, 18] width 6 height 6
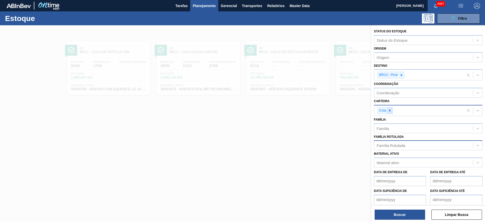
click at [391, 111] on icon at bounding box center [390, 111] width 4 height 4
type input "enzi"
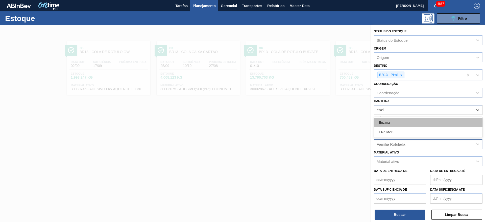
click at [390, 118] on div "Enzima" at bounding box center [428, 122] width 109 height 9
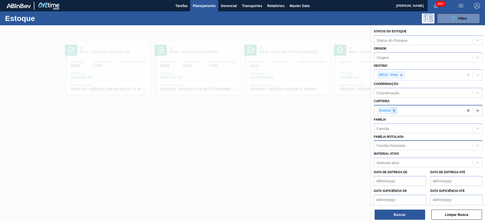
click at [393, 111] on icon at bounding box center [394, 111] width 4 height 4
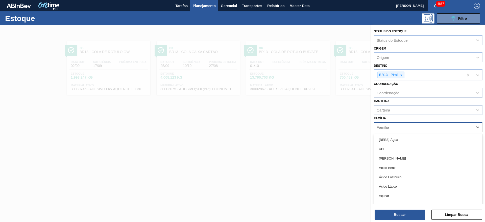
click at [391, 125] on div "Família" at bounding box center [423, 126] width 99 height 7
type input "enz"
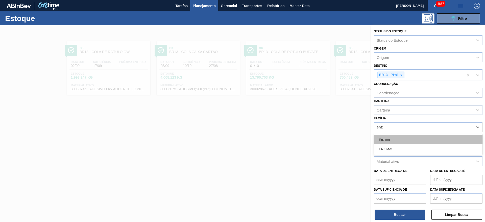
click at [392, 138] on div "Enzima" at bounding box center [428, 139] width 109 height 9
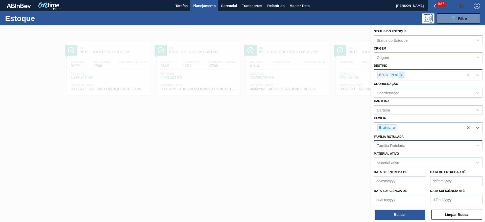
click at [402, 75] on icon at bounding box center [402, 75] width 4 height 4
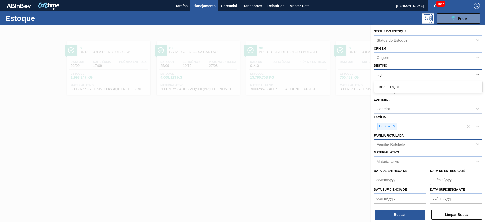
type input "lage"
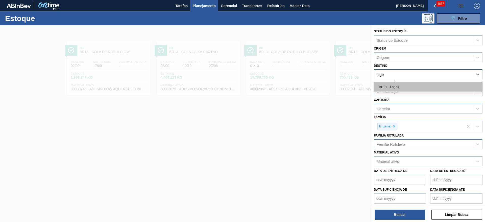
click at [397, 85] on div "BR21 - Lages" at bounding box center [428, 86] width 109 height 9
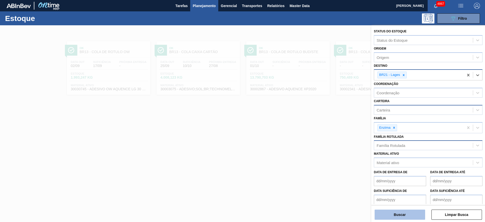
click at [391, 215] on button "Buscar" at bounding box center [400, 214] width 51 height 10
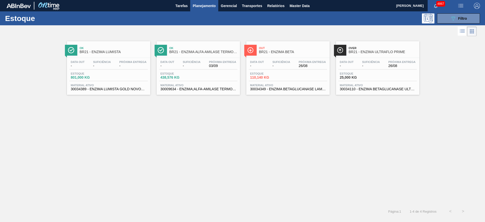
drag, startPoint x: 320, startPoint y: 6, endPoint x: 137, endPoint y: 28, distance: 184.2
click at [137, 28] on div at bounding box center [238, 31] width 477 height 12
click at [279, 67] on span "-" at bounding box center [281, 66] width 18 height 4
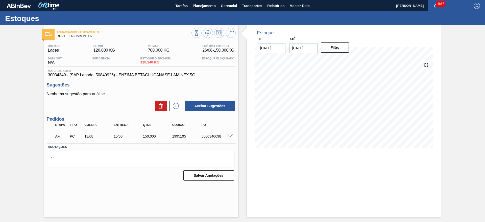
click at [228, 134] on span at bounding box center [230, 136] width 6 height 4
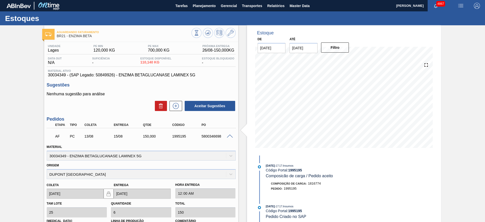
click at [228, 137] on span at bounding box center [230, 136] width 6 height 4
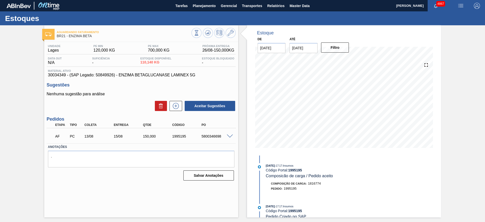
click at [229, 135] on span at bounding box center [230, 136] width 6 height 4
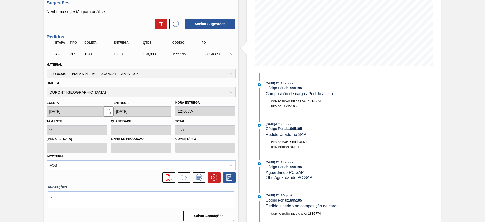
scroll to position [85, 0]
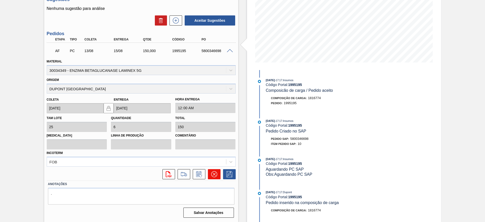
click at [214, 171] on icon at bounding box center [214, 174] width 6 height 6
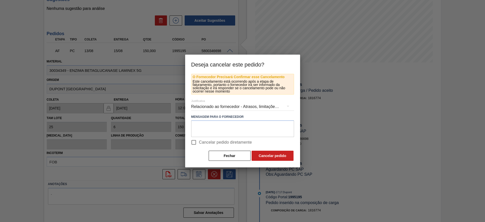
click at [192, 146] on input "Cancelar pedido diretamente" at bounding box center [193, 142] width 11 height 11
checkbox input "true"
click at [252, 108] on div "Relacionado ao fornecedor - Atrasos, limitações de capacidade, etc." at bounding box center [242, 107] width 103 height 14
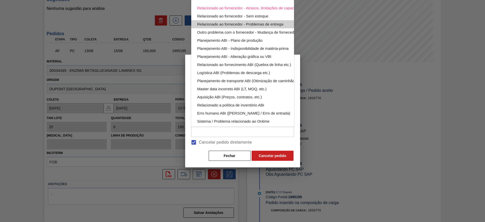
click at [273, 25] on div "Relacionado ao fornecedor - Problemas de entrega" at bounding box center [254, 24] width 114 height 8
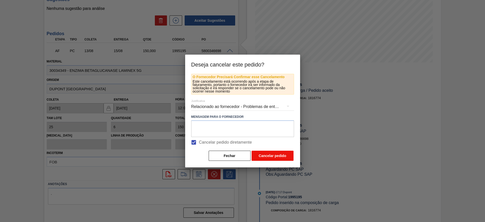
click at [288, 157] on button "Cancelar pedido" at bounding box center [273, 156] width 42 height 10
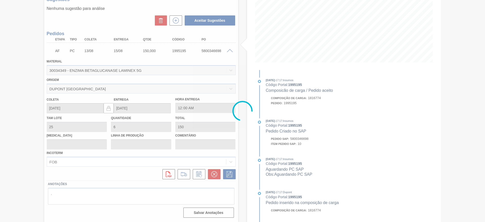
scroll to position [0, 0]
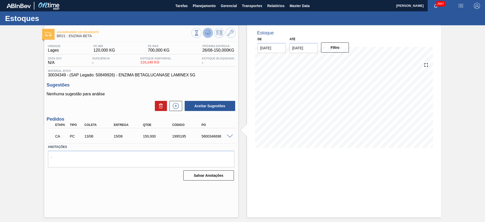
click at [205, 34] on icon at bounding box center [208, 33] width 6 height 6
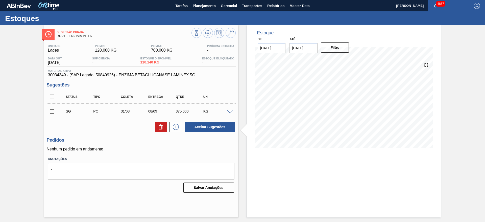
click at [230, 112] on span at bounding box center [230, 112] width 6 height 4
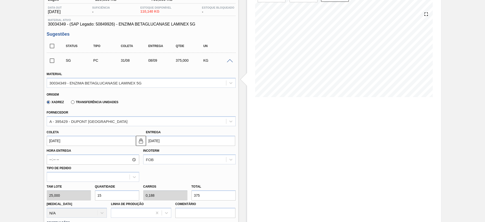
scroll to position [76, 0]
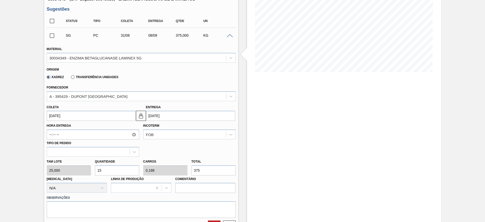
click at [169, 116] on input "08/09/2025" at bounding box center [190, 116] width 89 height 10
click at [141, 116] on img at bounding box center [141, 116] width 6 height 6
click at [166, 115] on input "08/09/2025" at bounding box center [190, 116] width 89 height 10
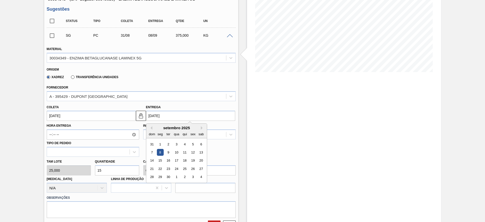
click at [78, 118] on input "[DATE]" at bounding box center [91, 116] width 89 height 10
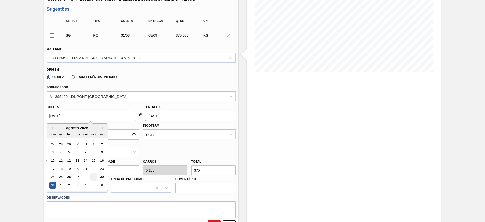
click at [91, 178] on div "29" at bounding box center [93, 177] width 7 height 7
type input "29/08/2025"
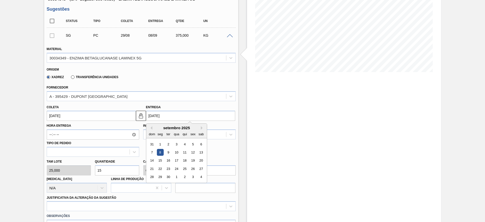
click at [170, 114] on input "08/09/2025" at bounding box center [190, 116] width 89 height 10
click at [179, 145] on div "3" at bounding box center [176, 144] width 7 height 7
click at [161, 112] on input "03/09/2025" at bounding box center [190, 116] width 89 height 10
click at [185, 143] on div "4" at bounding box center [184, 144] width 7 height 7
type input "04/09/2025"
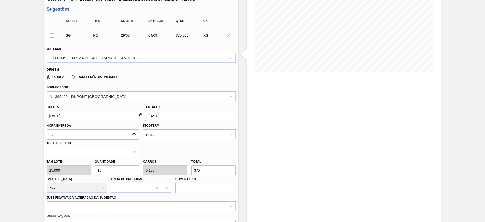
drag, startPoint x: 121, startPoint y: 170, endPoint x: 93, endPoint y: 164, distance: 28.6
click at [93, 164] on div "Quantidade 15" at bounding box center [117, 166] width 48 height 17
type input "8"
type input "0,1"
type input "200"
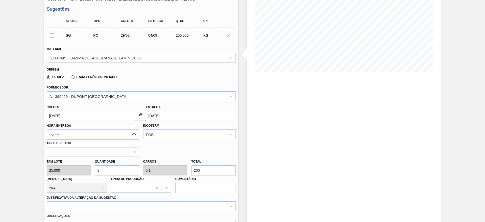
type input "0"
type input "7"
type input "0,087"
type input "175"
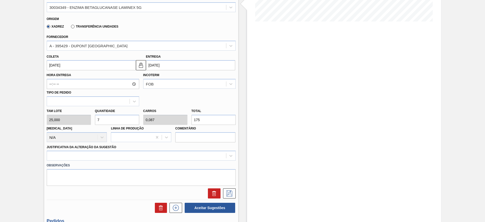
scroll to position [152, 0]
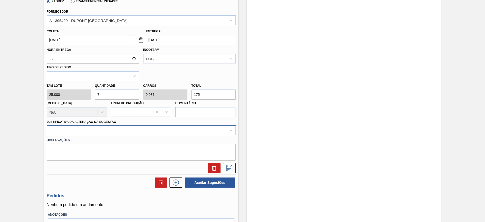
type input "7"
click at [165, 128] on div at bounding box center [136, 130] width 179 height 7
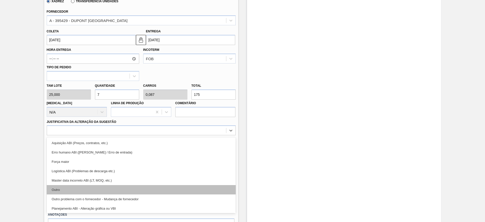
click at [138, 189] on div "Outro" at bounding box center [141, 189] width 189 height 9
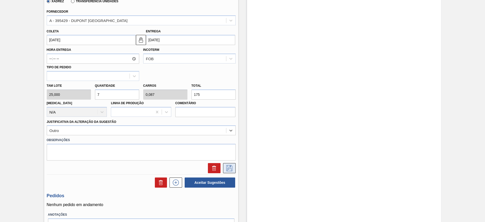
click at [231, 167] on icon at bounding box center [229, 168] width 8 height 6
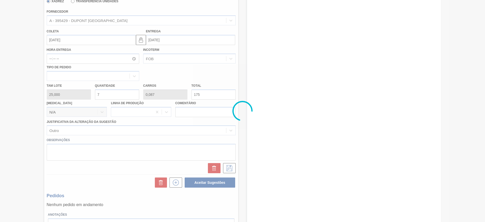
scroll to position [0, 0]
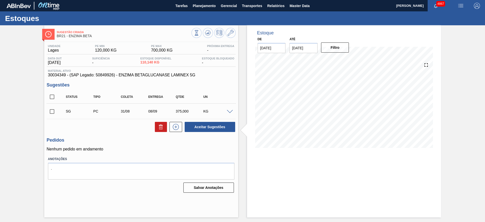
click at [232, 111] on span at bounding box center [230, 112] width 6 height 4
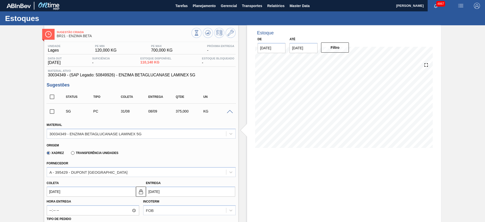
click at [119, 188] on input "[DATE]" at bounding box center [91, 191] width 89 height 10
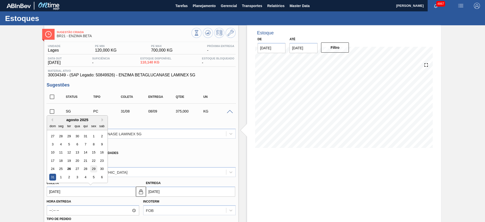
click at [93, 166] on div "29" at bounding box center [93, 168] width 7 height 7
type input "29/08/2025"
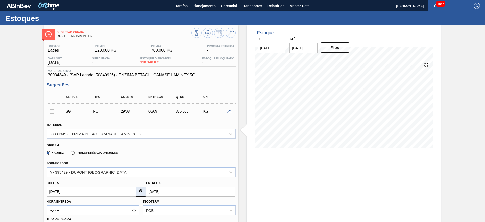
click at [141, 193] on img at bounding box center [141, 191] width 6 height 6
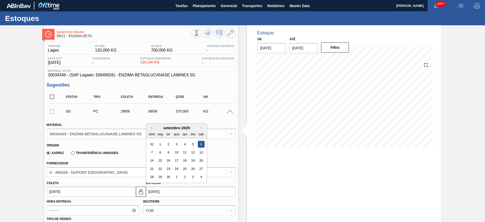
click at [166, 193] on input "06/09/2025" at bounding box center [190, 191] width 89 height 10
click at [174, 143] on div "3" at bounding box center [176, 144] width 7 height 7
type input "03/09/2025"
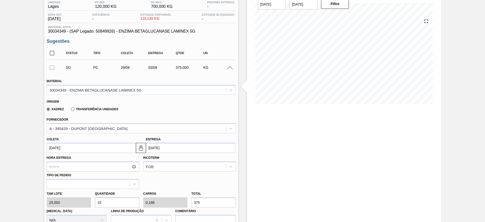
scroll to position [76, 0]
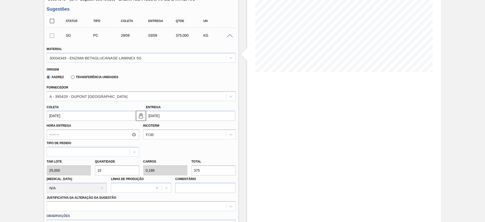
click at [86, 166] on div "Tam lote 25,000 Quantidade 15 Carros 0,188 Total 375 Doca N/A Linha de Produção…" at bounding box center [141, 175] width 193 height 36
type input "7"
type input "0,087"
type input "175"
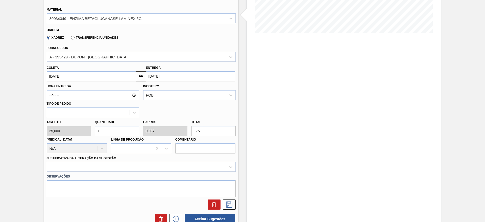
scroll to position [152, 0]
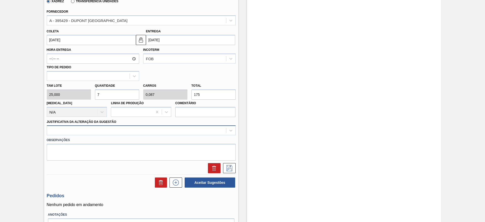
type input "7"
click at [158, 133] on div at bounding box center [136, 130] width 179 height 7
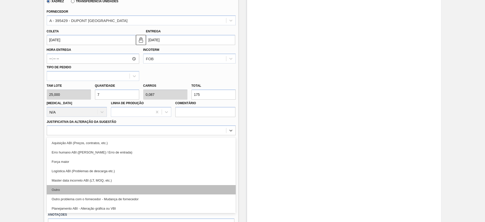
click at [146, 190] on div "Outro" at bounding box center [141, 189] width 189 height 9
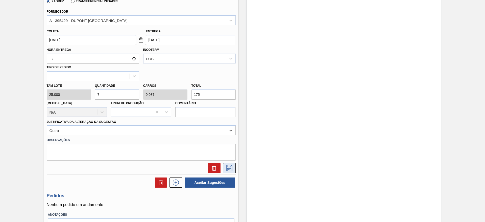
click at [228, 169] on icon at bounding box center [229, 168] width 8 height 6
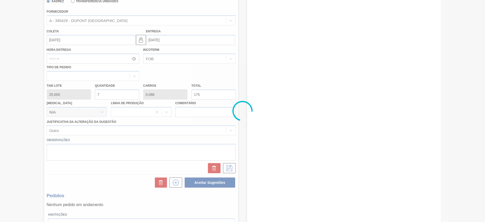
scroll to position [0, 0]
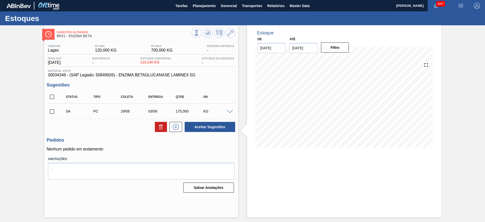
click at [50, 112] on input "checkbox" at bounding box center [52, 111] width 11 height 11
click at [224, 126] on button "Aceitar Sugestões" at bounding box center [210, 127] width 51 height 10
checkbox input "false"
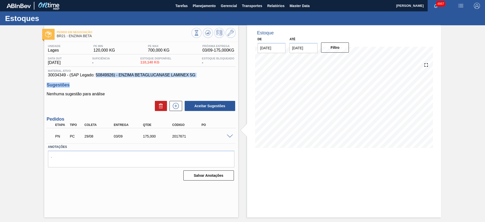
drag, startPoint x: 96, startPoint y: 76, endPoint x: 98, endPoint y: 79, distance: 4.3
click at [98, 79] on div "Unidade Lages PE MIN 120,000 KG PE MAX 700,000 KG Próxima Entrega 03/09 - 175,0…" at bounding box center [141, 112] width 194 height 140
drag, startPoint x: 46, startPoint y: 76, endPoint x: 66, endPoint y: 77, distance: 20.3
click at [66, 77] on div "Unidade Lages PE MIN 120,000 KG PE MAX 700,000 KG Próxima Entrega 03/09 - 175,0…" at bounding box center [141, 112] width 194 height 140
copy span "30034349"
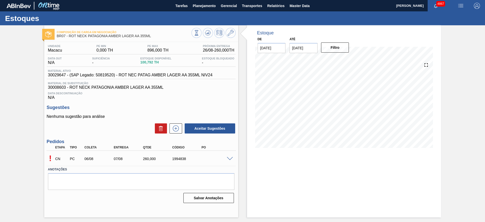
click at [230, 159] on span at bounding box center [230, 159] width 6 height 4
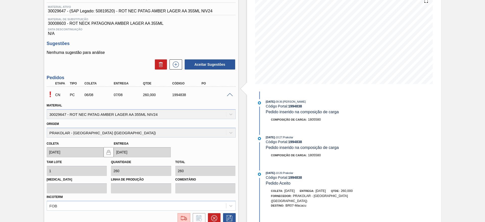
scroll to position [76, 0]
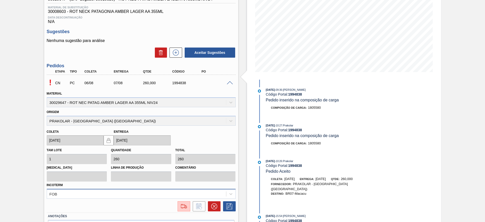
click at [193, 194] on div "FOB" at bounding box center [141, 194] width 189 height 10
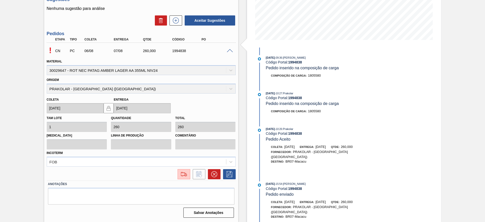
scroll to position [108, 0]
click at [419, 113] on div "Estoque De 26/08/2025 Até 30/09/2025 Filtro 29/07/2025 - 09:36 : JULIA SILVA DE…" at bounding box center [344, 69] width 194 height 304
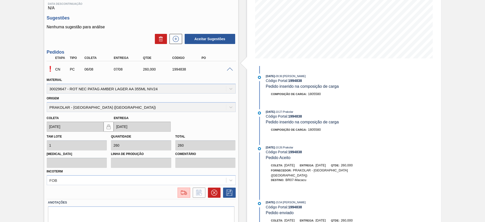
scroll to position [32, 0]
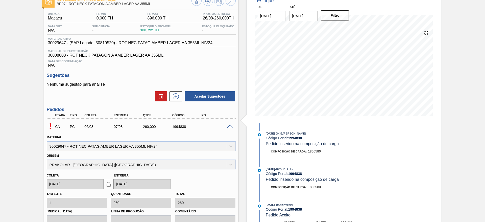
click at [302, 14] on input "30/09/2025" at bounding box center [303, 16] width 28 height 10
click at [327, 77] on div "2" at bounding box center [328, 77] width 7 height 7
click at [336, 18] on button "Filtro" at bounding box center [335, 15] width 28 height 10
click at [309, 15] on input "02/10/2025" at bounding box center [303, 16] width 28 height 10
click at [315, 66] on div "19 20 21 22 23 24 25" at bounding box center [320, 69] width 57 height 8
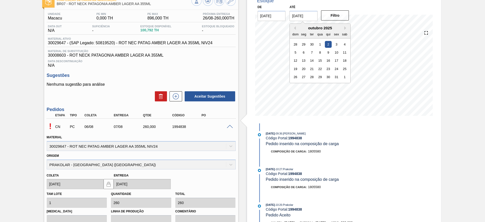
click at [319, 56] on div "5 6 7 8 9 10 11" at bounding box center [320, 52] width 57 height 8
click at [314, 78] on div "28" at bounding box center [311, 77] width 7 height 7
type input "[DATE]"
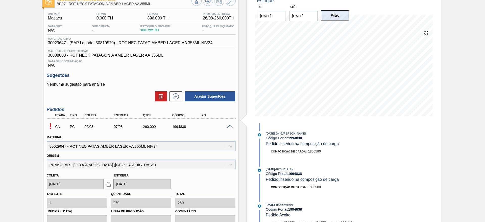
click at [336, 19] on button "Filtro" at bounding box center [335, 15] width 28 height 10
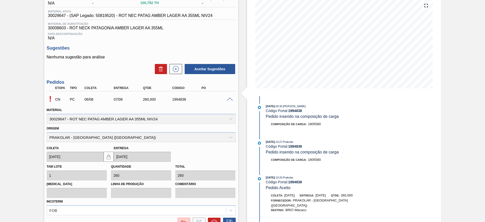
scroll to position [70, 0]
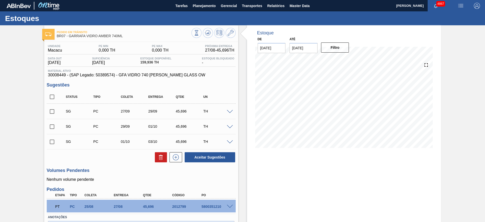
click at [229, 110] on span at bounding box center [230, 112] width 6 height 4
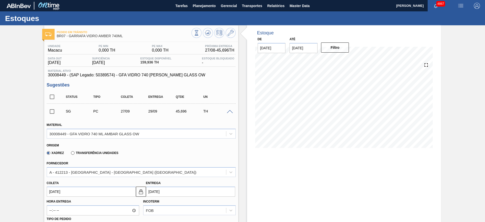
scroll to position [76, 0]
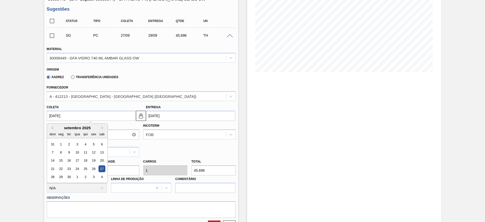
click at [117, 116] on input "27/09/2025" at bounding box center [91, 116] width 89 height 10
click at [84, 161] on div "18" at bounding box center [85, 160] width 7 height 7
type input "18/09/2025"
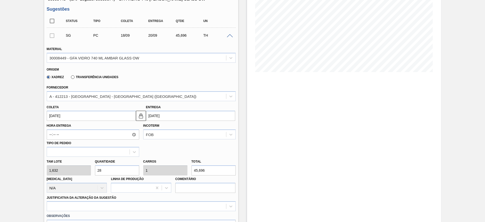
click at [102, 113] on input "18/09/2025" at bounding box center [91, 116] width 89 height 10
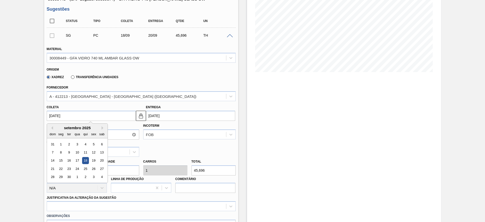
click at [134, 105] on div "Coleta 18/09/2025 Previous Month Next Month setembro 2025 dom seg ter qua qui s…" at bounding box center [91, 112] width 89 height 17
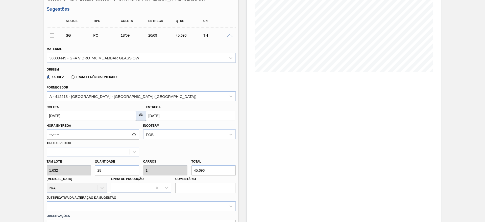
click at [139, 117] on img at bounding box center [141, 116] width 6 height 6
click at [154, 114] on input "20/09/2025" at bounding box center [190, 116] width 89 height 10
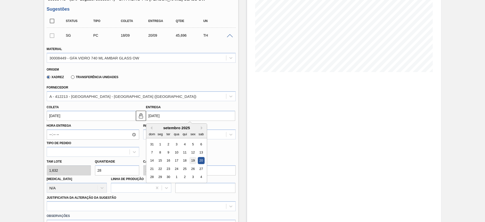
click at [192, 157] on div "19" at bounding box center [192, 160] width 7 height 7
type input "19/09/2025"
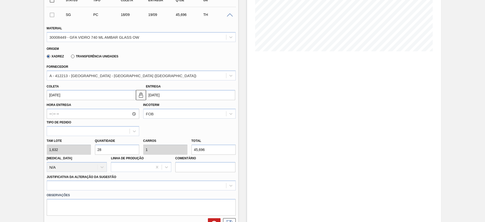
scroll to position [114, 0]
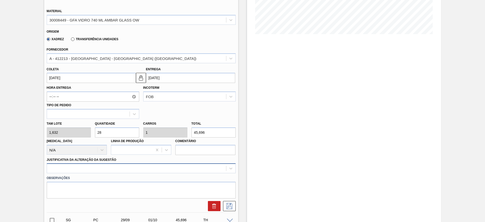
click at [190, 168] on div at bounding box center [141, 168] width 189 height 10
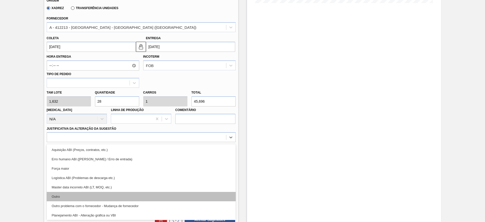
click at [158, 196] on div "Outro" at bounding box center [141, 196] width 189 height 9
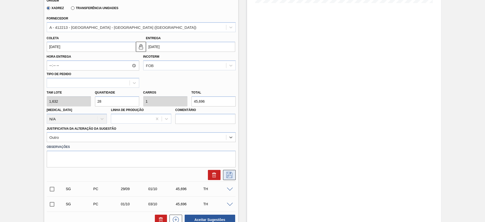
click at [232, 178] on icon at bounding box center [229, 175] width 8 height 6
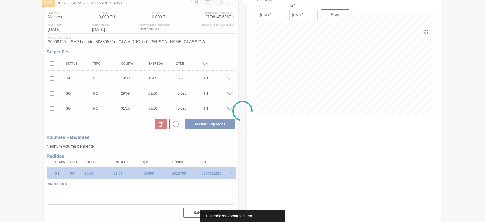
scroll to position [33, 0]
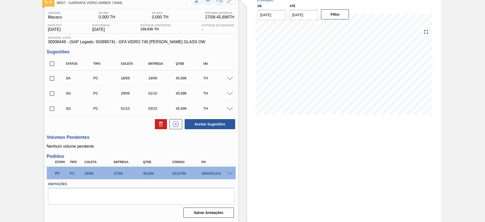
click at [226, 77] on div at bounding box center [231, 78] width 10 height 4
click at [230, 78] on span at bounding box center [230, 79] width 6 height 4
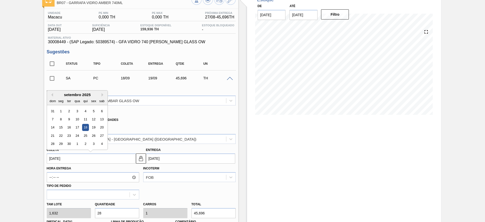
click at [99, 160] on input "18/09/2025" at bounding box center [91, 158] width 89 height 10
click at [52, 94] on div "Previous Month Next Month setembro 2025 dom seg ter qua qui sex sab 31 1 2 3 4 …" at bounding box center [77, 120] width 61 height 60
click at [51, 96] on button "Previous Month" at bounding box center [52, 95] width 4 height 4
click at [88, 143] on div "28" at bounding box center [85, 143] width 7 height 7
type input "28/08/2025"
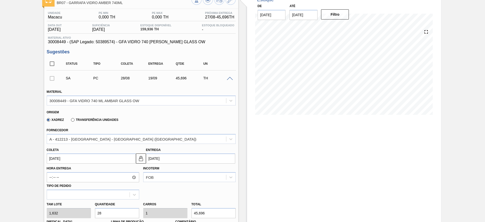
click at [151, 158] on input "19/09/2025" at bounding box center [190, 158] width 89 height 10
click at [151, 95] on button "Previous Month" at bounding box center [151, 95] width 4 height 4
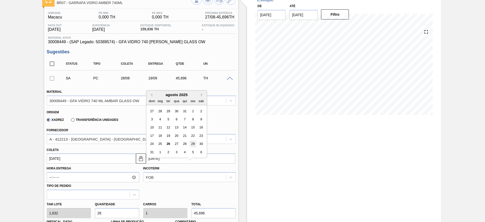
click at [195, 146] on div "29" at bounding box center [192, 143] width 7 height 7
type input "[DATE]"
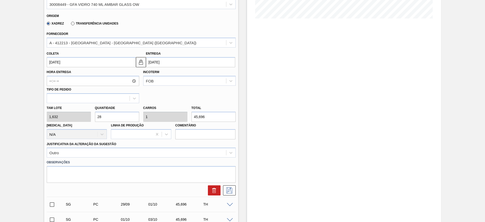
scroll to position [147, 0]
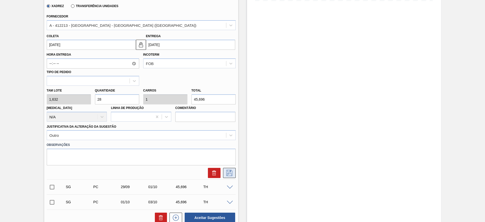
click at [227, 171] on icon at bounding box center [229, 173] width 6 height 6
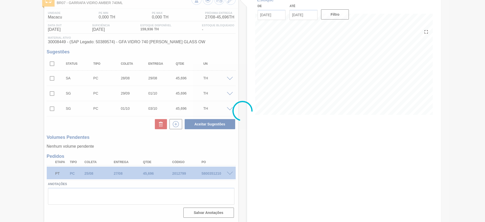
scroll to position [33, 0]
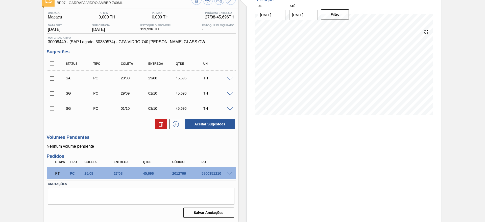
click at [51, 79] on input "checkbox" at bounding box center [52, 78] width 11 height 11
click at [208, 124] on button "Aceitar Sugestões" at bounding box center [210, 124] width 51 height 10
checkbox input "false"
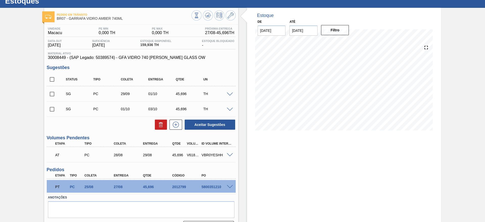
scroll to position [0, 0]
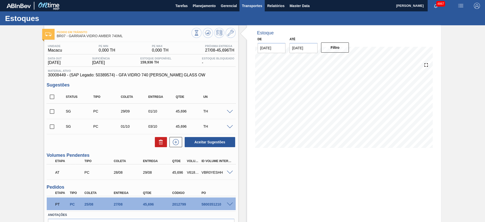
click at [255, 5] on span "Transportes" at bounding box center [252, 6] width 20 height 6
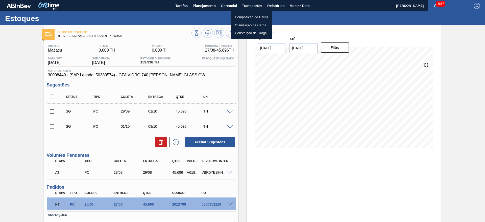
click at [259, 25] on li "Otimização de Carga" at bounding box center [251, 25] width 41 height 8
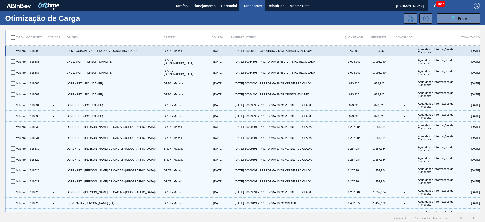
click at [13, 52] on input "checkbox" at bounding box center [13, 50] width 11 height 11
checkbox input "true"
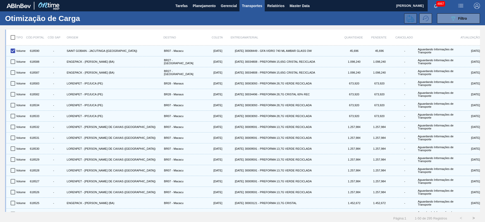
click at [411, 18] on icon at bounding box center [411, 18] width 8 height 7
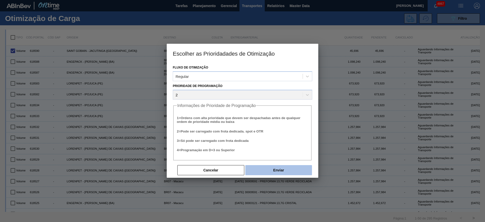
click at [277, 168] on button "Enviar" at bounding box center [278, 170] width 67 height 10
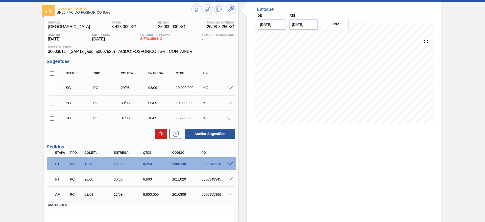
scroll to position [38, 0]
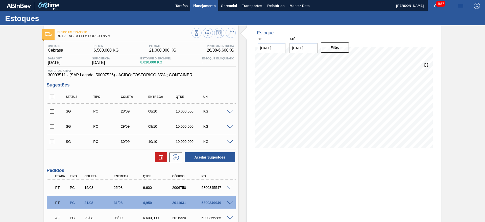
click at [201, 5] on span "Planejamento" at bounding box center [204, 6] width 23 height 6
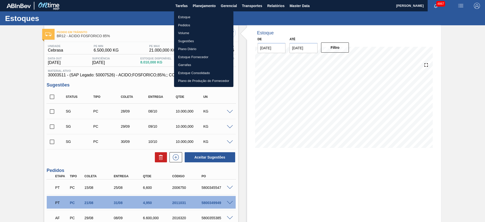
click at [201, 19] on li "Estoque" at bounding box center [203, 17] width 59 height 8
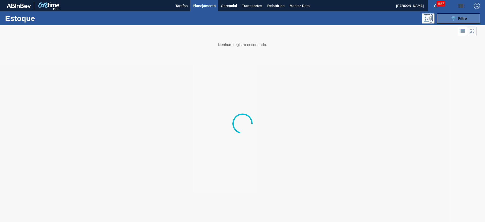
click at [442, 21] on button "089F7B8B-B2A5-4AFE-B5C0-19BA573D28AC Filtro" at bounding box center [458, 18] width 43 height 10
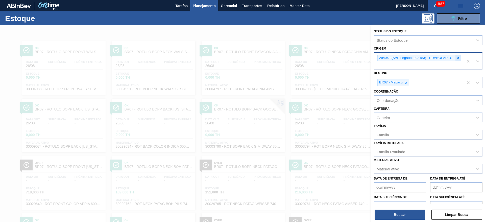
click at [457, 59] on icon at bounding box center [458, 58] width 4 height 4
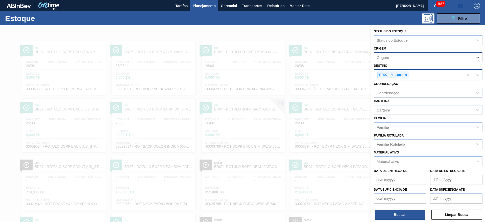
click at [404, 75] on div at bounding box center [406, 75] width 6 height 6
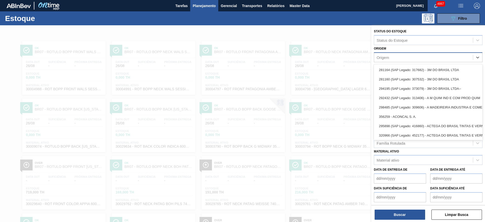
click at [401, 58] on div "Origem" at bounding box center [423, 57] width 99 height 7
type input "cosmo"
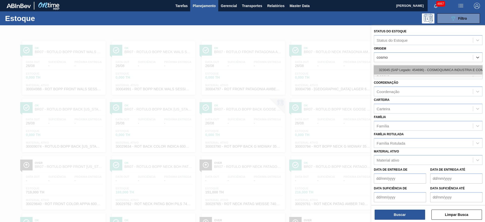
click at [417, 66] on div "323045 (SAP Legado: 454696) - COSMOQUIMICA INDUSTRIA E COMERCIO" at bounding box center [428, 69] width 109 height 9
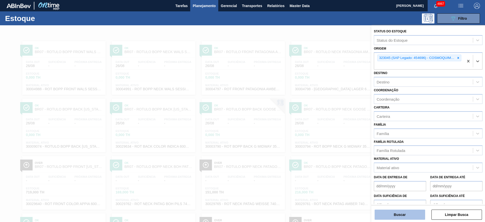
click at [391, 217] on button "Buscar" at bounding box center [400, 214] width 51 height 10
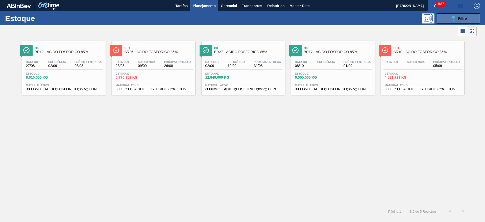
click at [459, 17] on span "Filtro" at bounding box center [462, 18] width 9 height 4
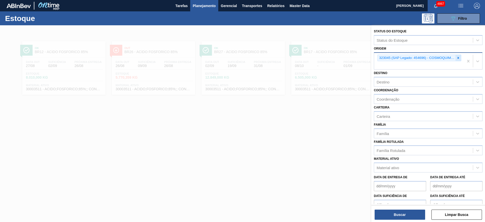
click at [456, 56] on icon at bounding box center [458, 58] width 4 height 4
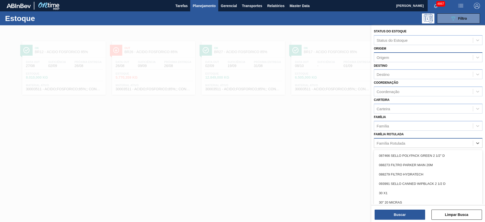
click at [393, 142] on div "Família Rotulada" at bounding box center [391, 143] width 29 height 4
type Rotulada "fos"
drag, startPoint x: 419, startPoint y: 157, endPoint x: 410, endPoint y: 180, distance: 24.8
click at [419, 157] on div "ÁCIDO FOSFÓRICO 85%" at bounding box center [428, 155] width 109 height 9
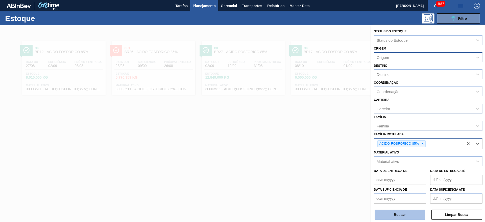
click at [402, 213] on button "Buscar" at bounding box center [400, 214] width 51 height 10
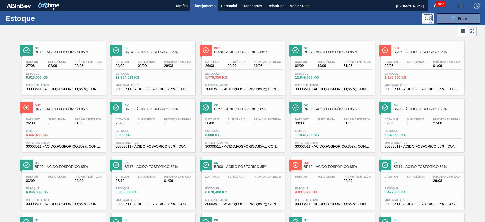
click at [58, 184] on div "Data out 03/09 Suficiência - Próxima Entrega 05/09" at bounding box center [64, 179] width 78 height 9
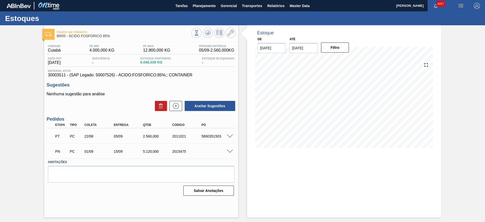
click at [235, 68] on div "Unidade Cuiabá PE MIN 4.000,000 KG PE MAX 12.800,000 KG Próxima Entrega 05/09 -…" at bounding box center [141, 60] width 189 height 33
click at [302, 179] on div "Estoque De 26/08/2025 Até 28/10/2025 Filtro 01/09 Projeção de Estoque 4,472.119…" at bounding box center [344, 121] width 194 height 192
click at [271, 185] on div "Estoque De 26/08/2025 Até 28/10/2025 Filtro 01/09 Projeção de Estoque 4,472.119…" at bounding box center [344, 121] width 194 height 192
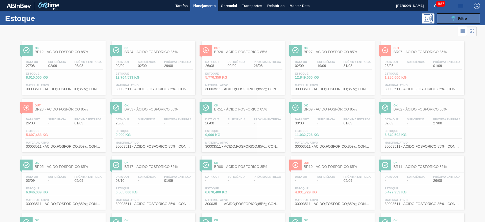
click at [475, 17] on button "089F7B8B-B2A5-4AFE-B5C0-19BA573D28AC Filtro" at bounding box center [458, 18] width 43 height 10
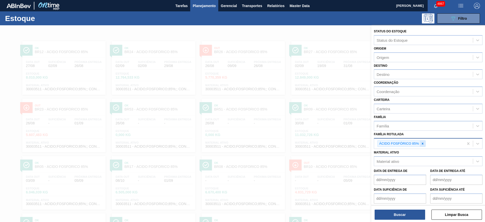
click at [422, 143] on icon at bounding box center [423, 144] width 4 height 4
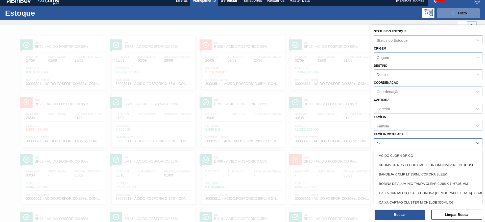
scroll to position [6, 0]
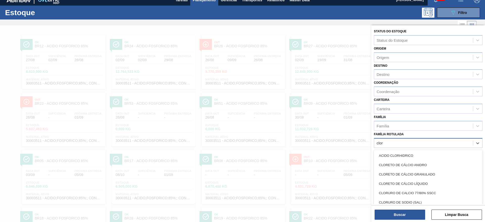
type Rotulada "clore"
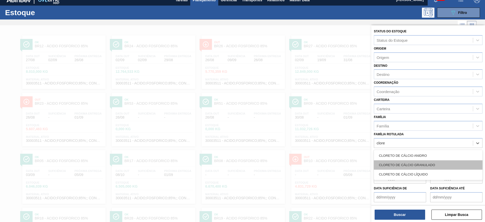
click at [427, 161] on div "CLORETO DE CÁLCIO GRANULADO" at bounding box center [428, 164] width 109 height 9
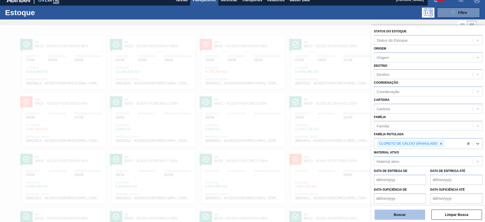
click at [411, 215] on button "Buscar" at bounding box center [400, 214] width 51 height 10
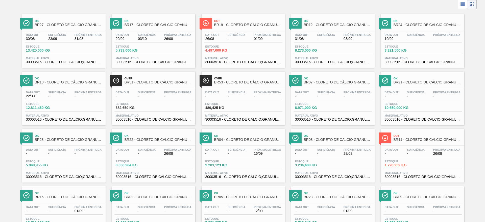
scroll to position [38, 0]
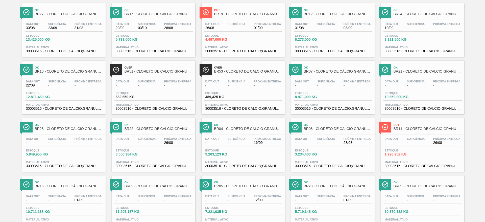
click at [69, 33] on div "Data out 30/08 Suficiência 23/09 Próxima Entrega 31/08 Estoque 13.425,000 KG Ma…" at bounding box center [63, 37] width 83 height 34
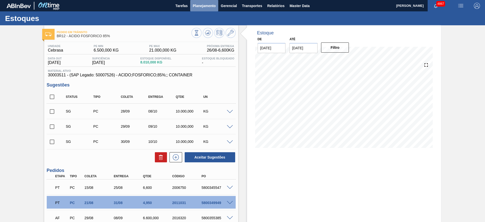
click at [208, 5] on span "Planejamento" at bounding box center [204, 6] width 23 height 6
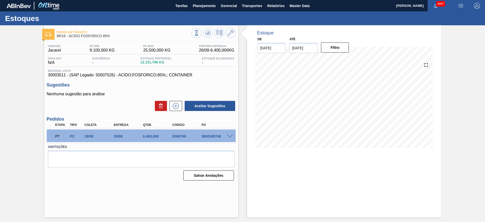
click at [230, 134] on div at bounding box center [231, 136] width 10 height 4
click at [230, 136] on span at bounding box center [230, 136] width 6 height 4
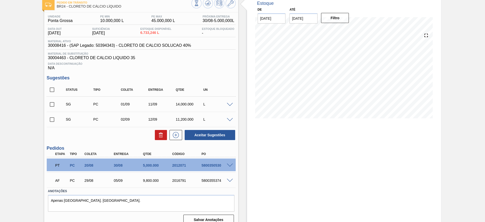
scroll to position [37, 0]
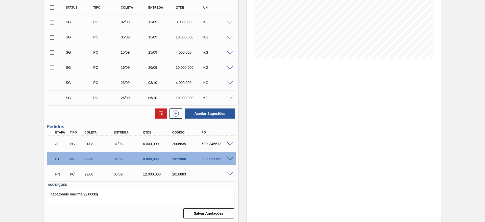
scroll to position [90, 0]
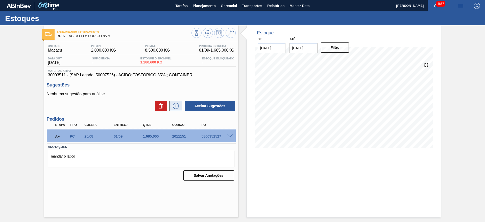
click at [180, 106] on icon at bounding box center [176, 106] width 8 height 6
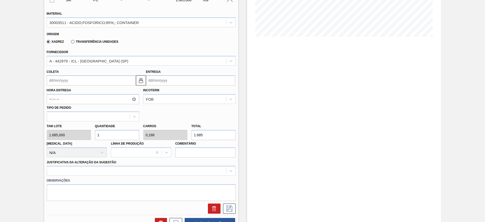
scroll to position [114, 0]
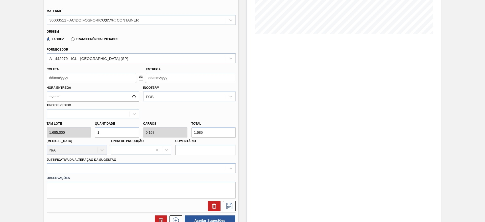
click at [103, 76] on input "Coleta" at bounding box center [91, 78] width 89 height 10
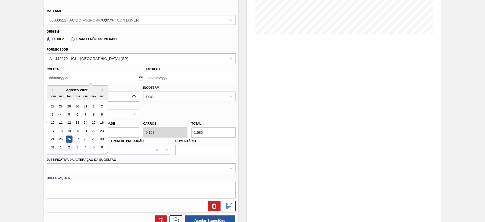
click at [68, 146] on div "2" at bounding box center [68, 147] width 7 height 7
type input "02/09/2025"
type input "[DATE]"
click at [111, 79] on input "02/09/2025" at bounding box center [91, 78] width 89 height 10
click at [51, 88] on button "Previous Month" at bounding box center [52, 90] width 4 height 4
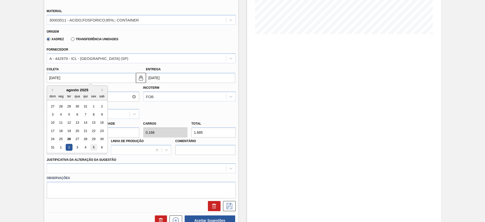
click at [91, 147] on div "5" at bounding box center [93, 147] width 7 height 7
type input "[DATE]"
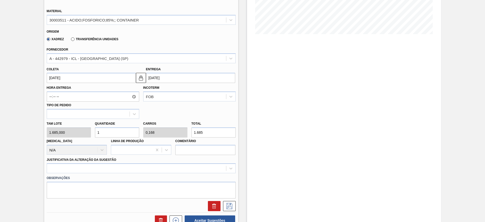
click at [86, 80] on input "[DATE]" at bounding box center [91, 78] width 89 height 10
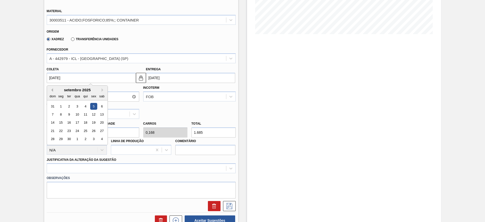
click at [51, 90] on button "Previous Month" at bounding box center [52, 90] width 4 height 4
click at [91, 139] on div "29" at bounding box center [93, 139] width 7 height 7
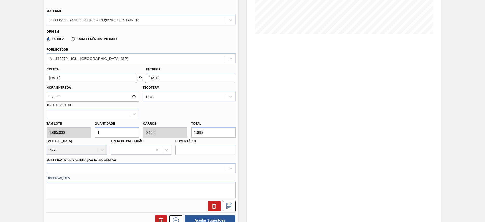
type input "29/08/2025"
click at [143, 77] on img at bounding box center [141, 78] width 6 height 6
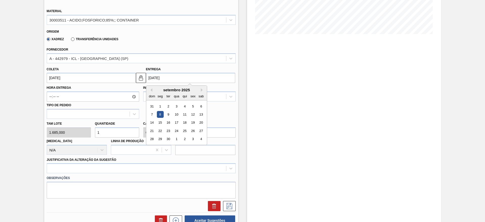
click at [152, 76] on input "08/09/2025" at bounding box center [190, 78] width 89 height 10
click at [193, 108] on div "5" at bounding box center [192, 106] width 7 height 7
type input "05/09/2025"
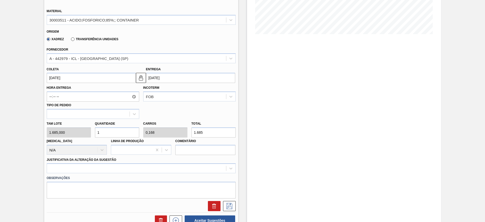
click at [89, 132] on div "Tam lote 1.685,000 Quantidade 1 Carros 0,168 Total 1.685 Doca N/A Linha de Prod…" at bounding box center [141, 137] width 193 height 36
type input "3"
type input "0,505"
type input "5.055"
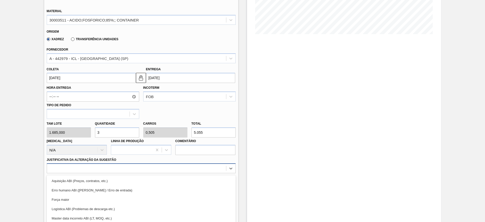
click at [123, 168] on div "option Força maior focused, 3 of 18. 18 results available. Use Up and Down to c…" at bounding box center [141, 168] width 189 height 10
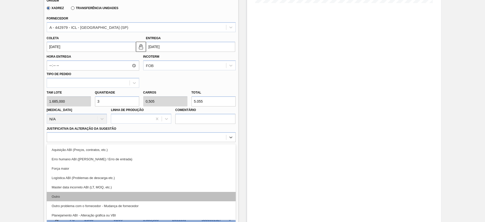
click at [96, 198] on div "Outro" at bounding box center [141, 196] width 189 height 9
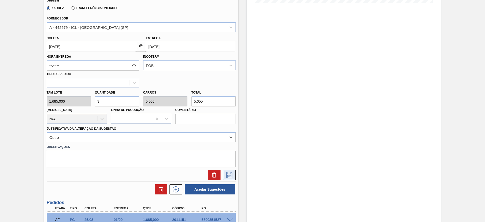
click at [232, 174] on icon at bounding box center [229, 175] width 8 height 6
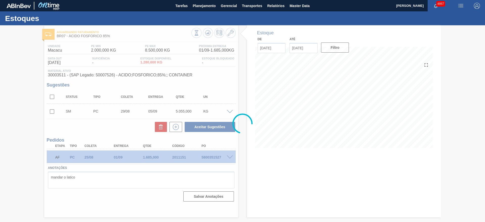
scroll to position [0, 0]
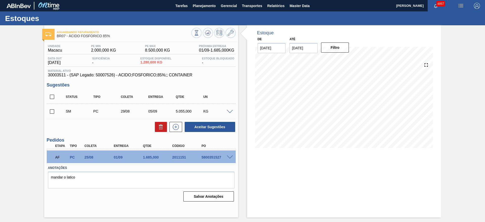
click at [229, 111] on span at bounding box center [230, 112] width 6 height 4
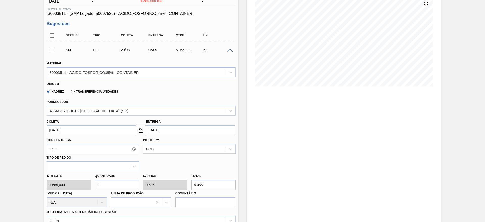
scroll to position [76, 0]
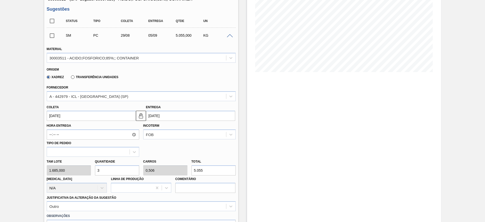
drag, startPoint x: 116, startPoint y: 167, endPoint x: 93, endPoint y: 170, distance: 22.9
click at [93, 170] on div "Quantidade 3" at bounding box center [117, 166] width 48 height 17
type input "2"
type input "0,337"
type input "3.370"
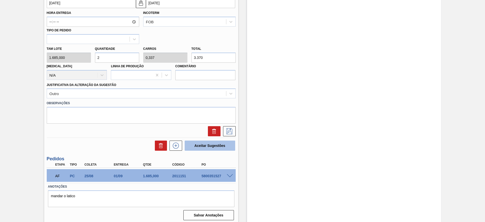
scroll to position [189, 0]
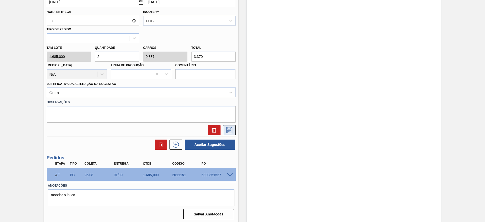
type input "2"
click at [227, 127] on icon at bounding box center [229, 130] width 6 height 6
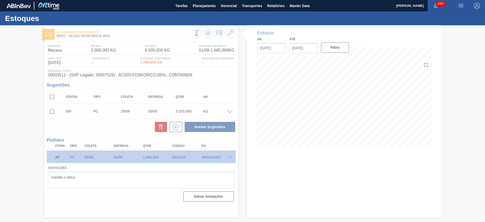
scroll to position [0, 0]
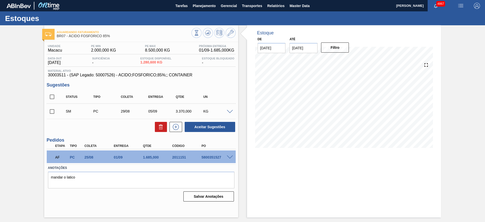
click at [54, 113] on input "checkbox" at bounding box center [52, 111] width 11 height 11
click at [227, 130] on button "Aceitar Sugestões" at bounding box center [210, 127] width 51 height 10
checkbox input "false"
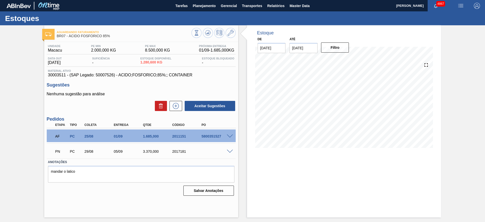
click at [229, 152] on span at bounding box center [230, 152] width 6 height 4
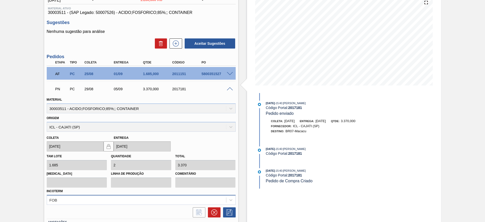
scroll to position [101, 0]
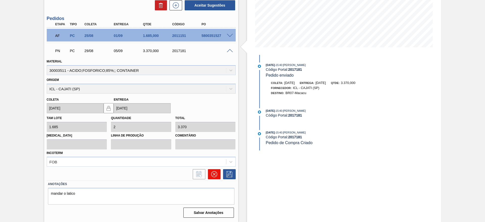
click at [215, 175] on icon at bounding box center [214, 174] width 6 height 6
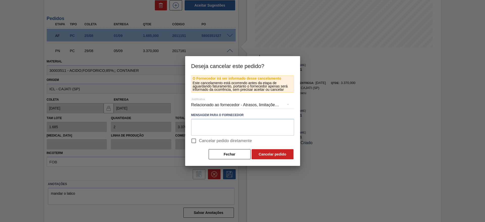
click at [207, 101] on div "Relacionado ao fornecedor - Atrasos, limitações de capacidade, etc." at bounding box center [242, 105] width 103 height 14
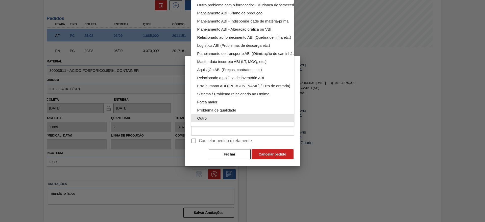
click at [229, 114] on div "Outro" at bounding box center [254, 118] width 114 height 8
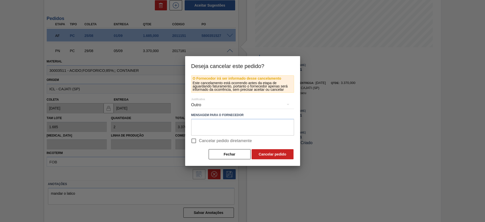
scroll to position [33, 0]
click at [192, 140] on input "Cancelar pedido diretamente" at bounding box center [193, 140] width 11 height 11
checkbox input "true"
click at [277, 156] on button "Cancelar pedido" at bounding box center [273, 154] width 42 height 10
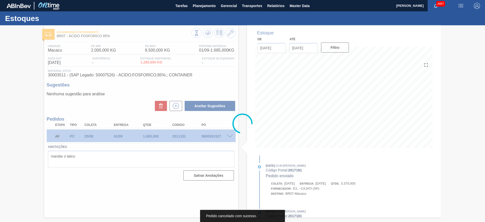
scroll to position [0, 0]
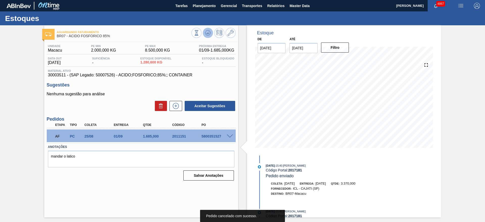
click at [212, 31] on button at bounding box center [208, 33] width 10 height 10
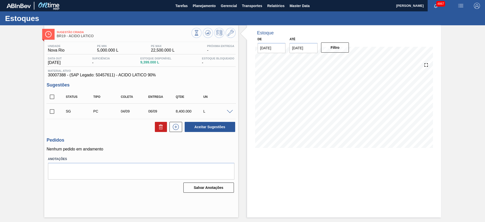
click at [232, 110] on span at bounding box center [230, 112] width 6 height 4
type input "1.200,000"
type input "0,56"
type input "8.400"
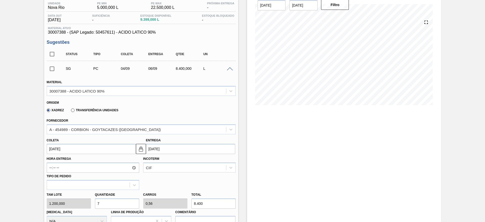
scroll to position [76, 0]
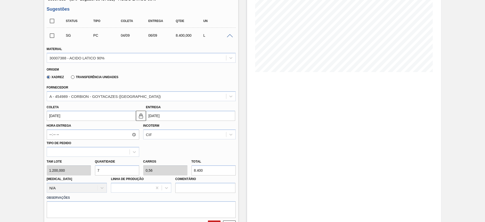
click at [99, 114] on input "[DATE]" at bounding box center [91, 116] width 89 height 10
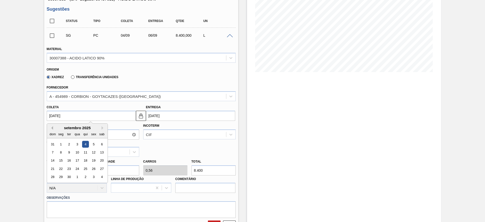
click at [52, 126] on button "Previous Month" at bounding box center [52, 128] width 4 height 4
click at [61, 184] on div "1" at bounding box center [60, 185] width 7 height 7
type input "[DATE]"
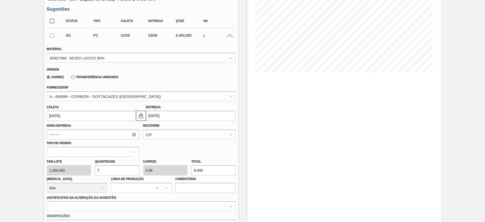
drag, startPoint x: 101, startPoint y: 171, endPoint x: 91, endPoint y: 171, distance: 9.9
click at [91, 171] on div "Tam lote 1.200,000 Quantidade 7 Carros 0,56 Total 8.400 [MEDICAL_DATA] N/A Linh…" at bounding box center [141, 175] width 193 height 36
type input "6"
type input "0,48"
type input "7.200"
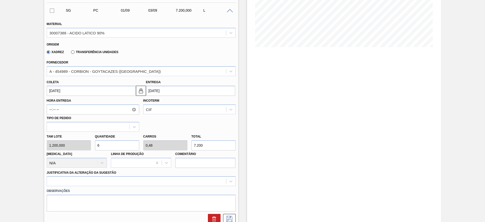
scroll to position [152, 0]
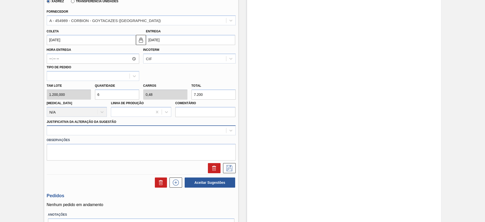
type input "6"
click at [154, 131] on div at bounding box center [136, 130] width 179 height 7
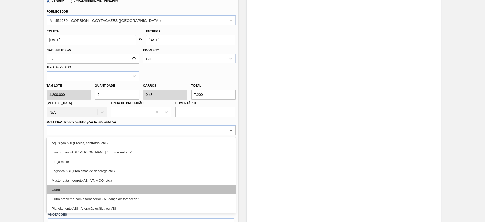
click at [140, 190] on div "Outro" at bounding box center [141, 189] width 189 height 9
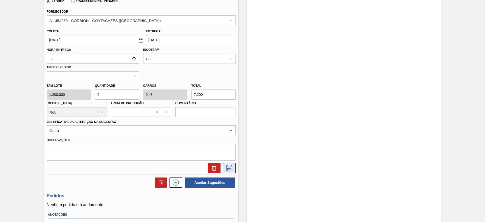
click at [233, 170] on button at bounding box center [229, 168] width 13 height 10
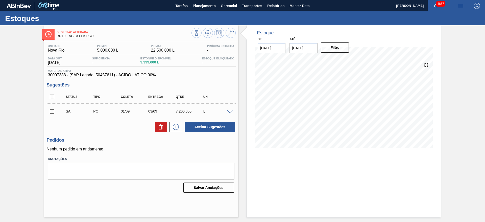
scroll to position [0, 0]
click at [51, 109] on input "checkbox" at bounding box center [52, 111] width 11 height 11
click at [226, 127] on button "Aceitar Sugestões" at bounding box center [210, 127] width 51 height 10
checkbox input "false"
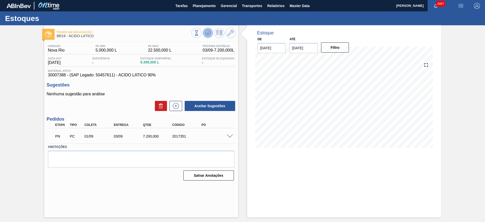
click at [209, 32] on icon at bounding box center [208, 33] width 6 height 6
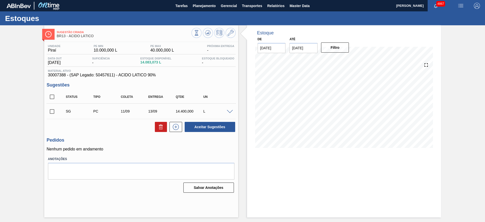
click at [230, 111] on span at bounding box center [230, 112] width 6 height 4
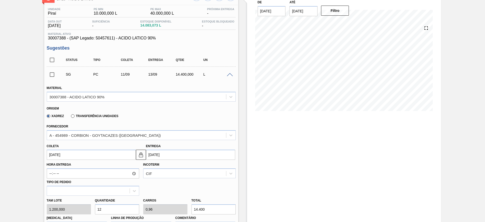
scroll to position [76, 0]
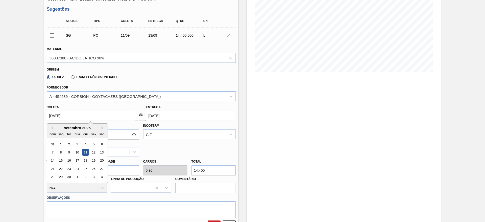
click at [97, 116] on input "[DATE]" at bounding box center [91, 116] width 89 height 10
click at [62, 144] on div "1" at bounding box center [60, 144] width 7 height 7
type input "[DATE]"
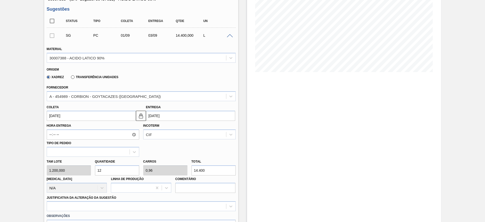
drag, startPoint x: 109, startPoint y: 171, endPoint x: 97, endPoint y: 170, distance: 12.1
click at [97, 170] on input "12" at bounding box center [117, 170] width 44 height 10
type input "5"
type input "0,4"
type input "6.000"
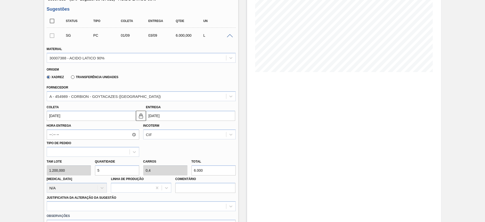
drag, startPoint x: 104, startPoint y: 172, endPoint x: 94, endPoint y: 173, distance: 10.7
click at [94, 173] on div "Quantidade 5" at bounding box center [117, 166] width 48 height 17
type input "6"
type input "0,48"
type input "7.200"
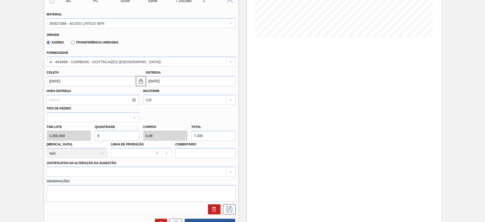
scroll to position [152, 0]
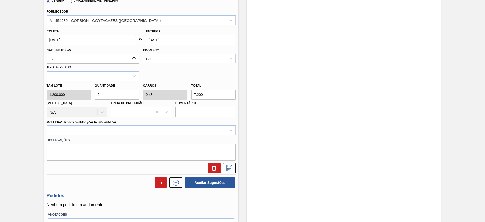
type input "6"
click at [148, 136] on div "Observações" at bounding box center [141, 147] width 193 height 25
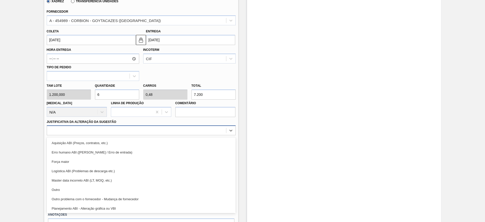
click at [148, 133] on div at bounding box center [136, 130] width 179 height 7
drag, startPoint x: 115, startPoint y: 192, endPoint x: 136, endPoint y: 179, distance: 25.6
click at [115, 192] on div "Outro" at bounding box center [141, 189] width 189 height 9
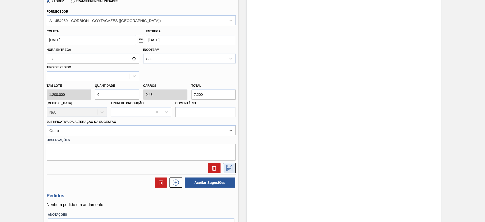
click at [231, 164] on button at bounding box center [229, 168] width 13 height 10
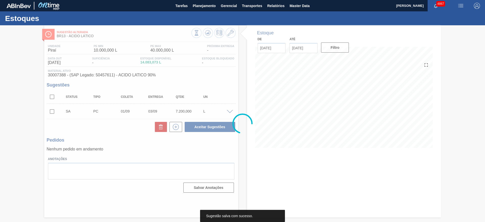
scroll to position [0, 0]
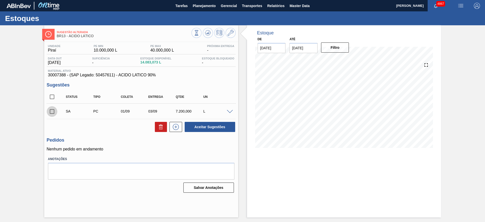
click at [52, 112] on input "checkbox" at bounding box center [52, 111] width 11 height 11
click at [230, 125] on button "Aceitar Sugestões" at bounding box center [210, 127] width 51 height 10
checkbox input "false"
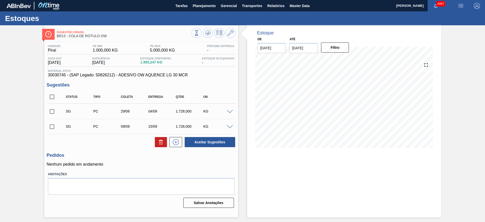
click at [232, 112] on span at bounding box center [230, 112] width 6 height 4
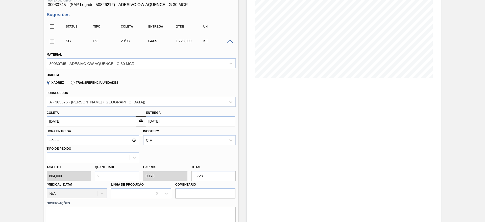
scroll to position [76, 0]
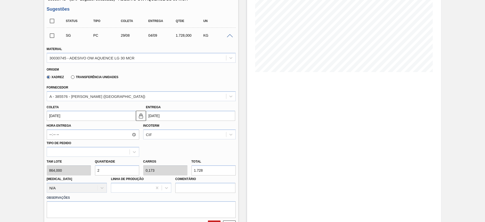
click at [110, 114] on input "[DATE]" at bounding box center [91, 116] width 89 height 10
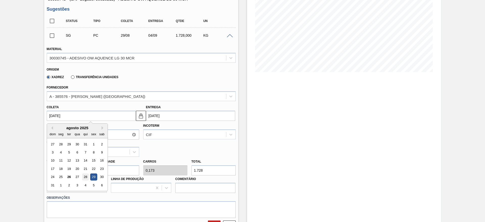
click at [86, 174] on div "28" at bounding box center [85, 177] width 7 height 7
type input "[DATE]"
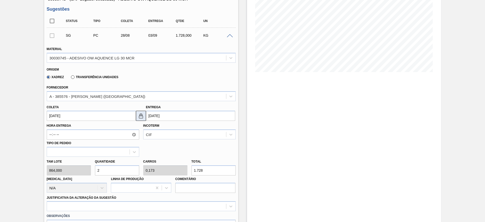
click at [141, 115] on img at bounding box center [141, 116] width 6 height 6
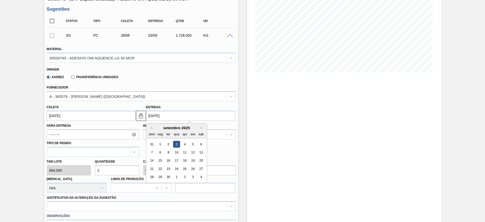
click at [150, 115] on input "[DATE]" at bounding box center [190, 116] width 89 height 10
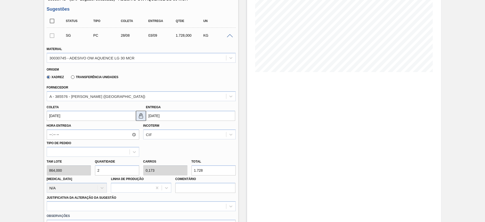
click at [142, 118] on img at bounding box center [141, 116] width 6 height 6
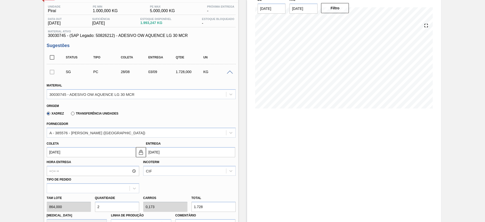
scroll to position [38, 0]
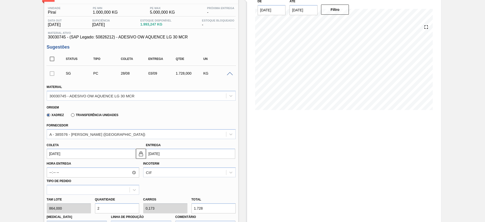
drag, startPoint x: 110, startPoint y: 209, endPoint x: 95, endPoint y: 205, distance: 15.6
click at [95, 205] on input "2" at bounding box center [117, 208] width 44 height 10
type input "3"
type input "0,259"
type input "2.592"
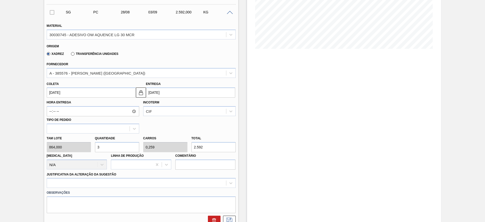
scroll to position [114, 0]
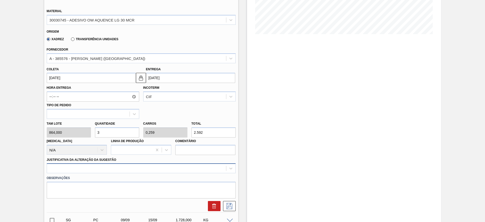
type input "3"
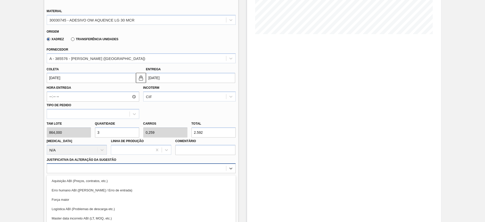
click at [182, 171] on div "option Aquisição ABI (Preços, contratos, etc.) focused, 1 of 18. 18 results ava…" at bounding box center [141, 168] width 189 height 10
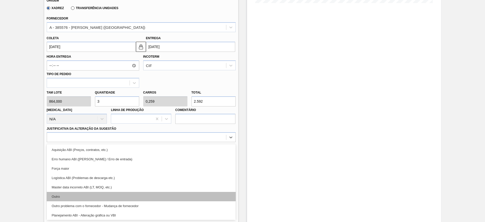
click at [142, 197] on div "Outro" at bounding box center [141, 196] width 189 height 9
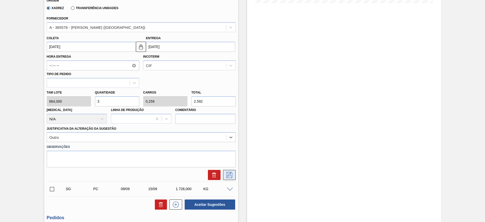
click at [233, 175] on icon at bounding box center [229, 175] width 8 height 6
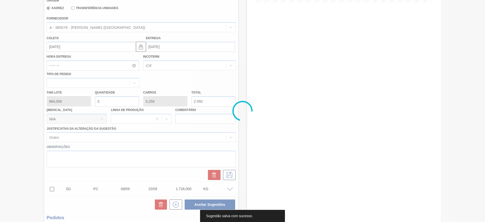
scroll to position [0, 0]
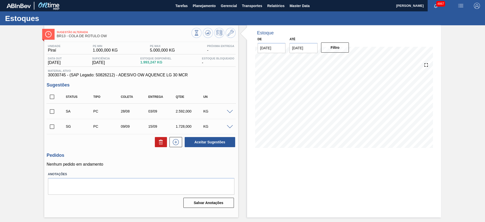
click at [53, 109] on input "checkbox" at bounding box center [52, 111] width 11 height 11
click at [224, 138] on button "Aceitar Sugestões" at bounding box center [210, 142] width 51 height 10
checkbox input "false"
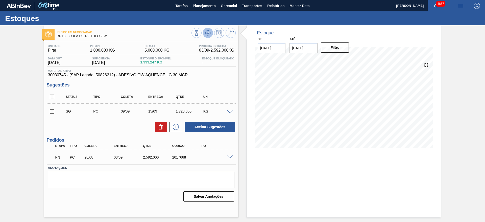
click at [205, 32] on icon at bounding box center [208, 33] width 6 height 6
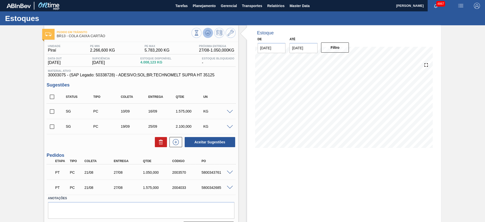
click at [204, 33] on button at bounding box center [208, 33] width 10 height 10
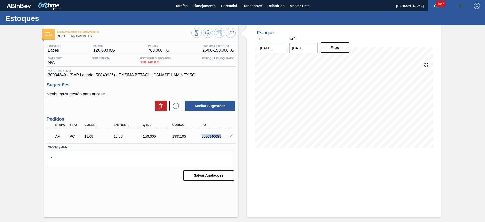
drag, startPoint x: 197, startPoint y: 134, endPoint x: 225, endPoint y: 135, distance: 28.6
click at [225, 135] on div "AF PC 13/08 15/08 150,000 1995195 5800346698" at bounding box center [140, 136] width 176 height 10
copy div "5800346698"
click at [204, 7] on span "Planejamento" at bounding box center [204, 6] width 23 height 6
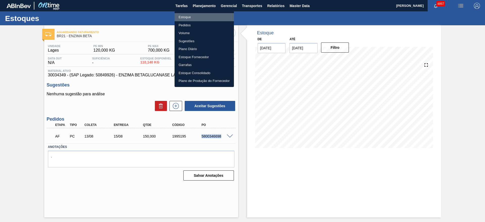
click at [210, 15] on li "Estoque" at bounding box center [204, 17] width 59 height 8
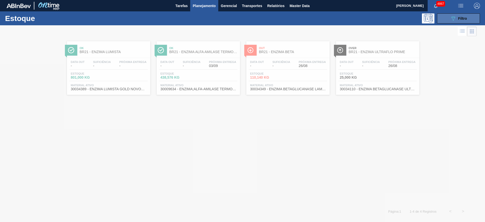
click at [451, 16] on icon "089F7B8B-B2A5-4AFE-B5C0-19BA573D28AC" at bounding box center [453, 18] width 6 height 6
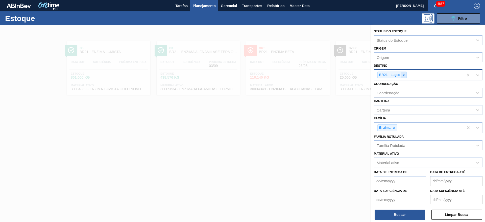
click at [406, 77] on div at bounding box center [404, 75] width 6 height 6
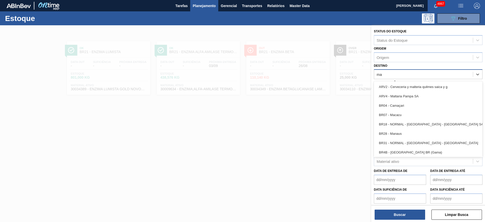
type input "mal"
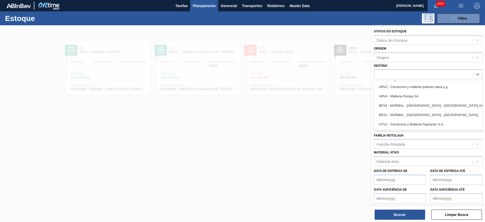
click at [443, 74] on div "mal" at bounding box center [423, 74] width 99 height 7
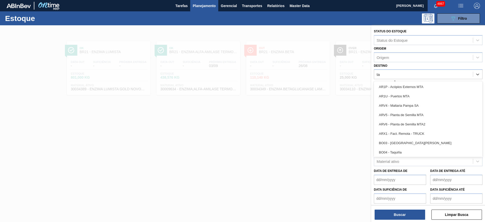
type input "t"
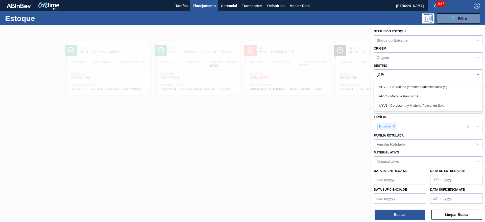
type input "maltar"
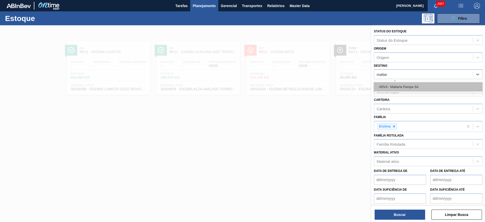
click at [429, 85] on div "ARV4 - Maltaria Pampa SA" at bounding box center [428, 86] width 109 height 9
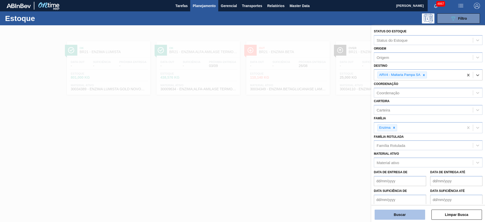
click at [390, 213] on button "Buscar" at bounding box center [400, 214] width 51 height 10
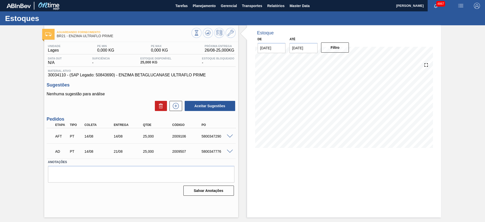
click at [229, 136] on span at bounding box center [230, 136] width 6 height 4
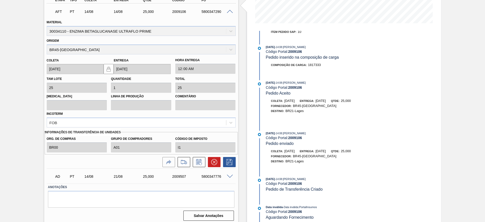
scroll to position [128, 0]
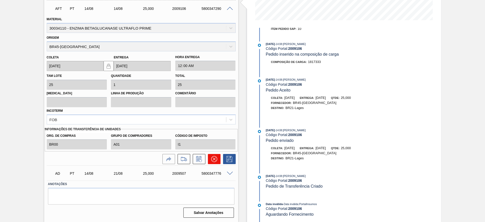
click at [212, 162] on button at bounding box center [214, 159] width 13 height 10
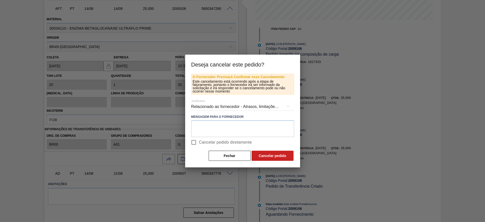
click at [207, 105] on div "Relacionado ao fornecedor - Atrasos, limitações de capacidade, etc." at bounding box center [242, 107] width 103 height 14
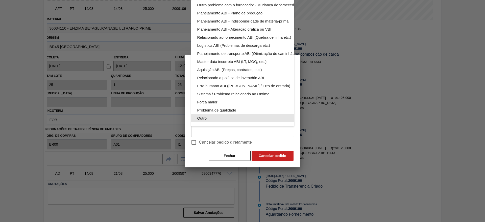
click at [219, 114] on div "Outro" at bounding box center [254, 118] width 114 height 8
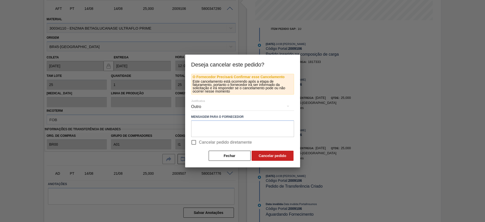
scroll to position [33, 0]
click at [192, 142] on input "Cancelar pedido diretamente" at bounding box center [193, 142] width 11 height 11
checkbox input "true"
click at [265, 154] on button "Cancelar pedido" at bounding box center [273, 156] width 42 height 10
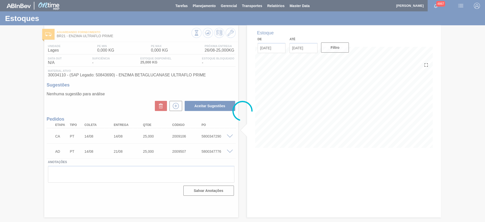
scroll to position [0, 0]
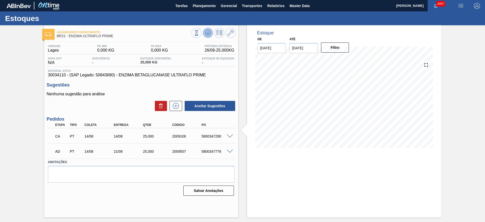
click at [212, 32] on button at bounding box center [208, 33] width 10 height 10
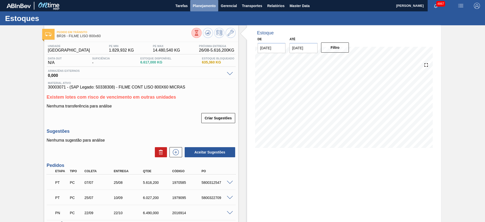
click at [195, 1] on button "Planejamento" at bounding box center [204, 5] width 28 height 11
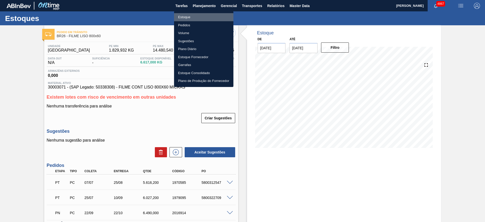
click at [205, 15] on li "Estoque" at bounding box center [203, 17] width 59 height 8
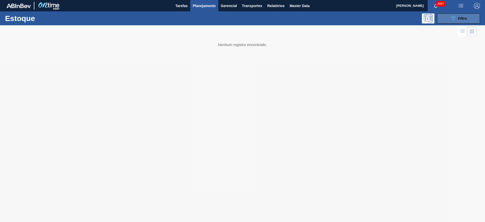
click at [455, 19] on icon "089F7B8B-B2A5-4AFE-B5C0-19BA573D28AC" at bounding box center [453, 18] width 6 height 6
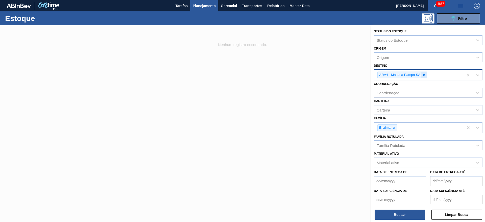
click at [424, 72] on div at bounding box center [424, 75] width 6 height 6
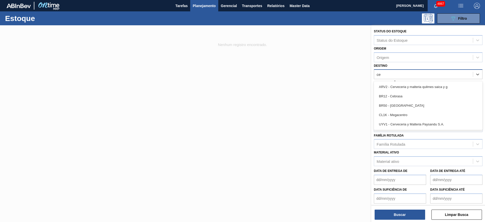
type input "ceb"
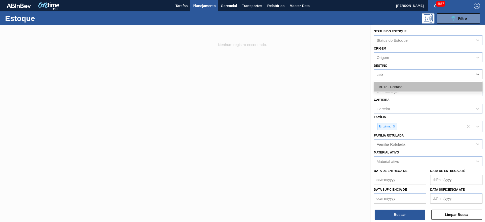
click at [386, 85] on div "BR12 - Cebrasa" at bounding box center [428, 86] width 109 height 9
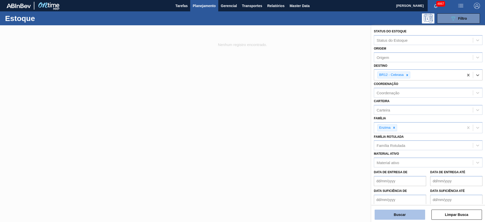
click at [392, 211] on button "Buscar" at bounding box center [400, 214] width 51 height 10
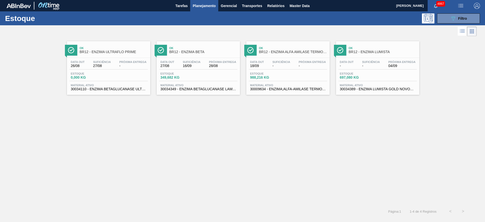
click at [197, 70] on div "Data out 27/08 Suficiência 16/09 Próxima Entrega 28/08 Estoque 349,682 KG Mater…" at bounding box center [198, 75] width 83 height 34
